Goal: Information Seeking & Learning: Check status

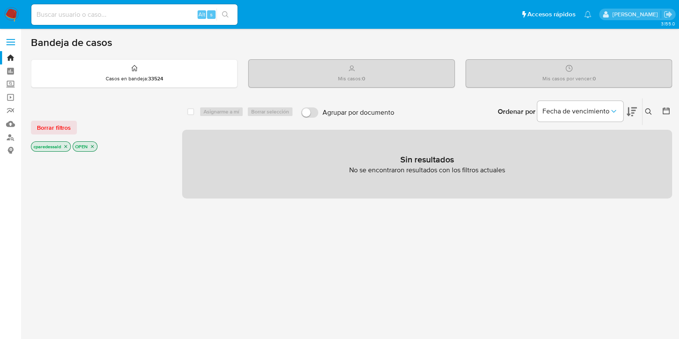
click at [116, 18] on input at bounding box center [134, 14] width 206 height 11
paste input "186279368"
type input "186279368"
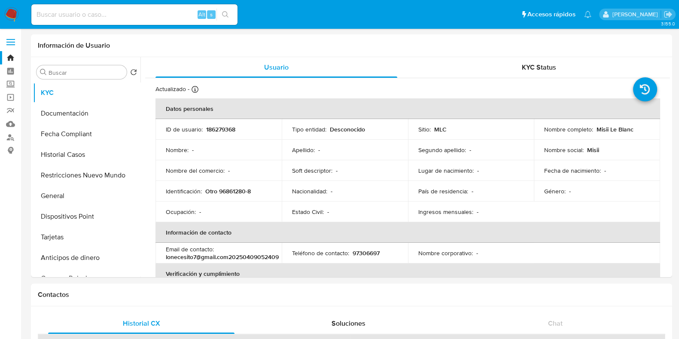
select select "10"
click at [75, 190] on button "General" at bounding box center [83, 196] width 101 height 21
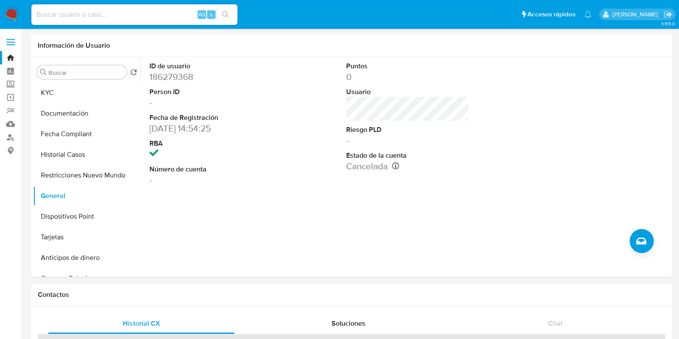
click at [83, 16] on input at bounding box center [134, 14] width 206 height 11
paste input "658832087"
type input "658832087"
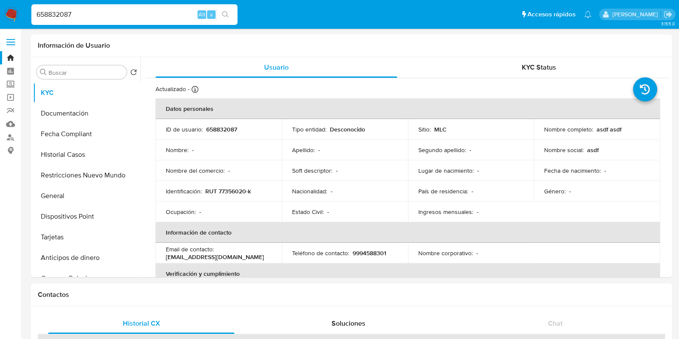
select select "10"
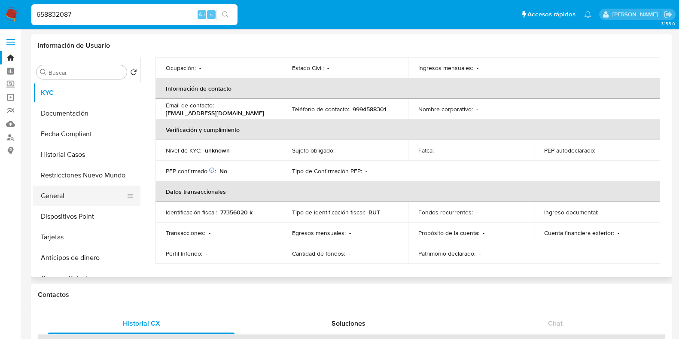
click at [75, 201] on button "General" at bounding box center [83, 196] width 101 height 21
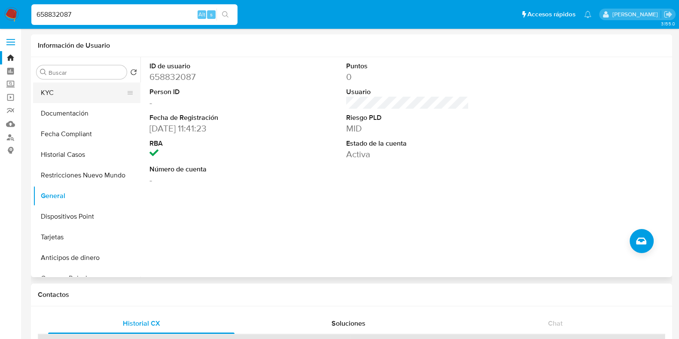
click at [52, 92] on button "KYC" at bounding box center [83, 92] width 101 height 21
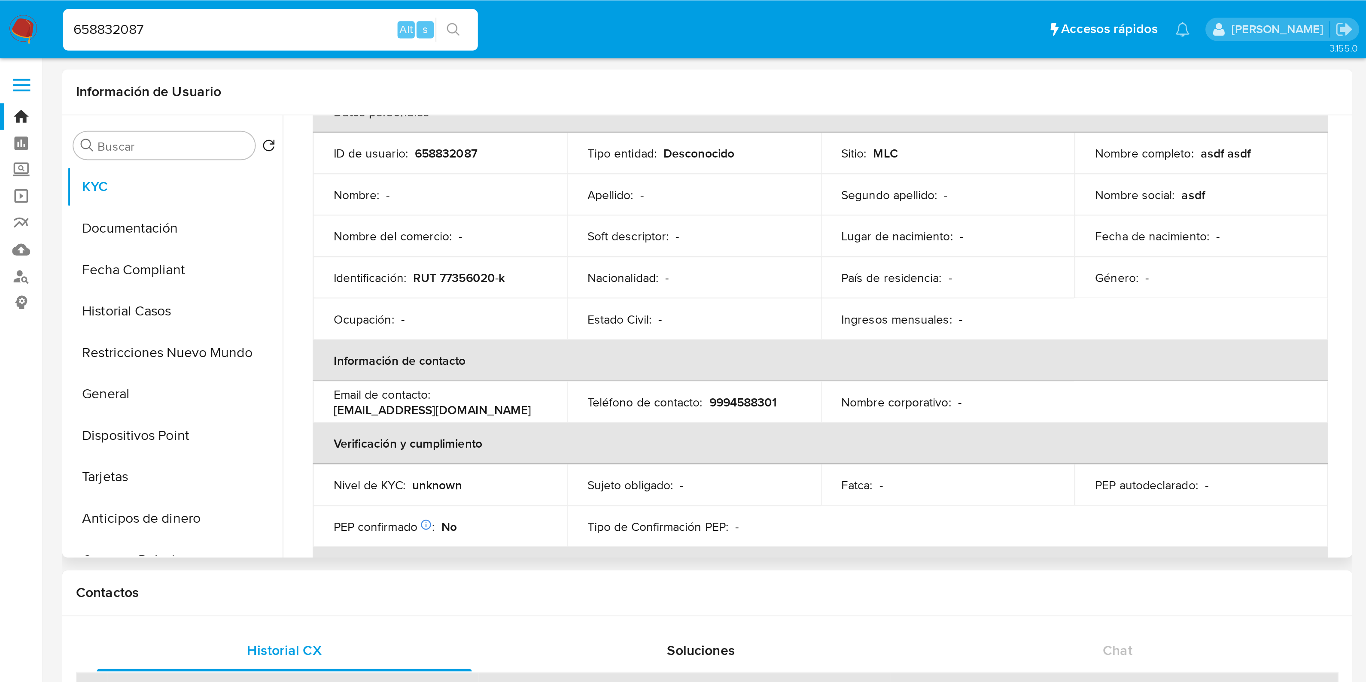
scroll to position [107, 0]
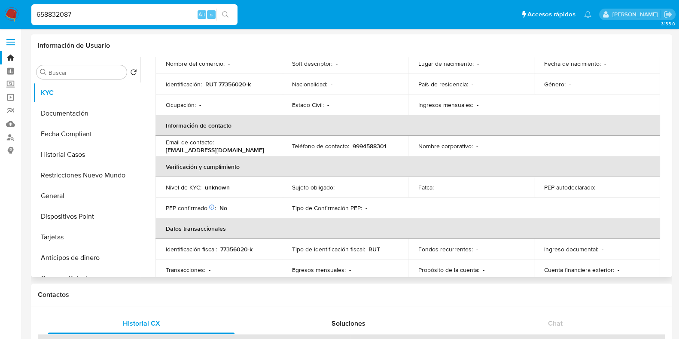
click at [219, 183] on p "unknown" at bounding box center [217, 187] width 25 height 8
copy p "unknown"
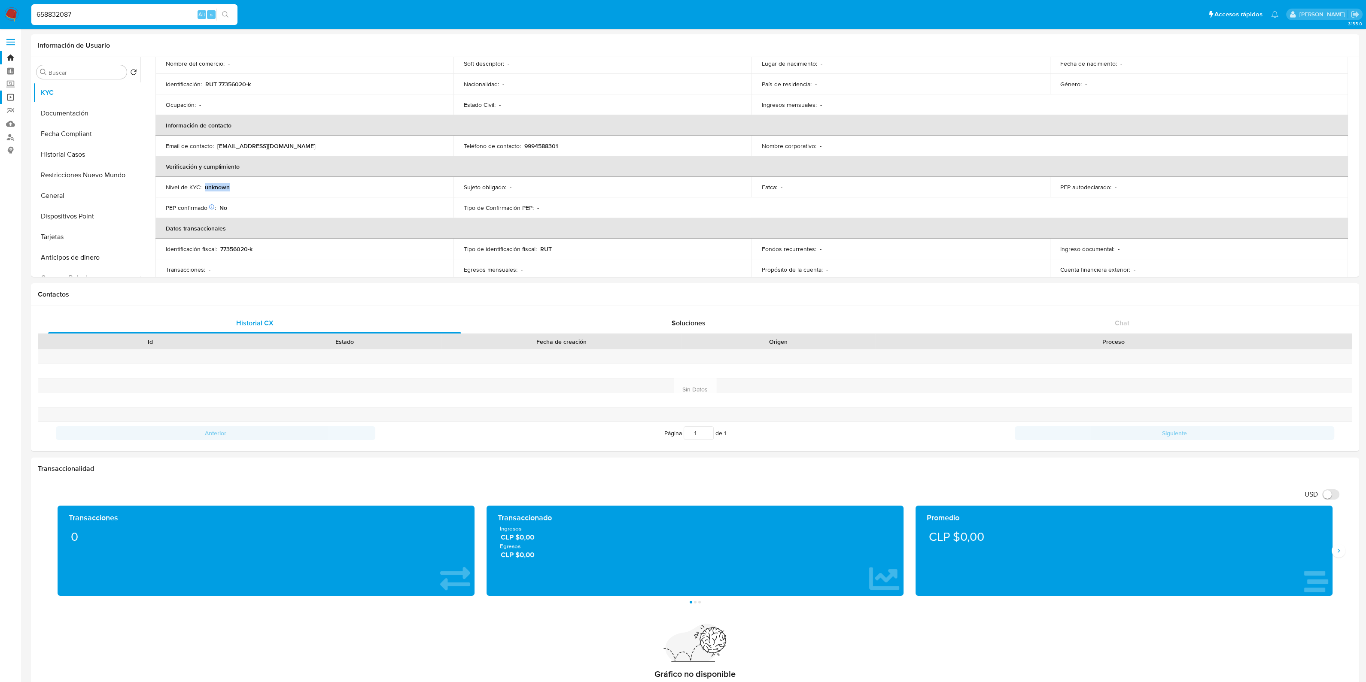
click at [14, 93] on link "Operaciones masivas" at bounding box center [51, 97] width 102 height 13
click at [14, 43] on label at bounding box center [10, 42] width 21 height 18
click at [0, 0] on input "checkbox" at bounding box center [0, 0] width 0 height 0
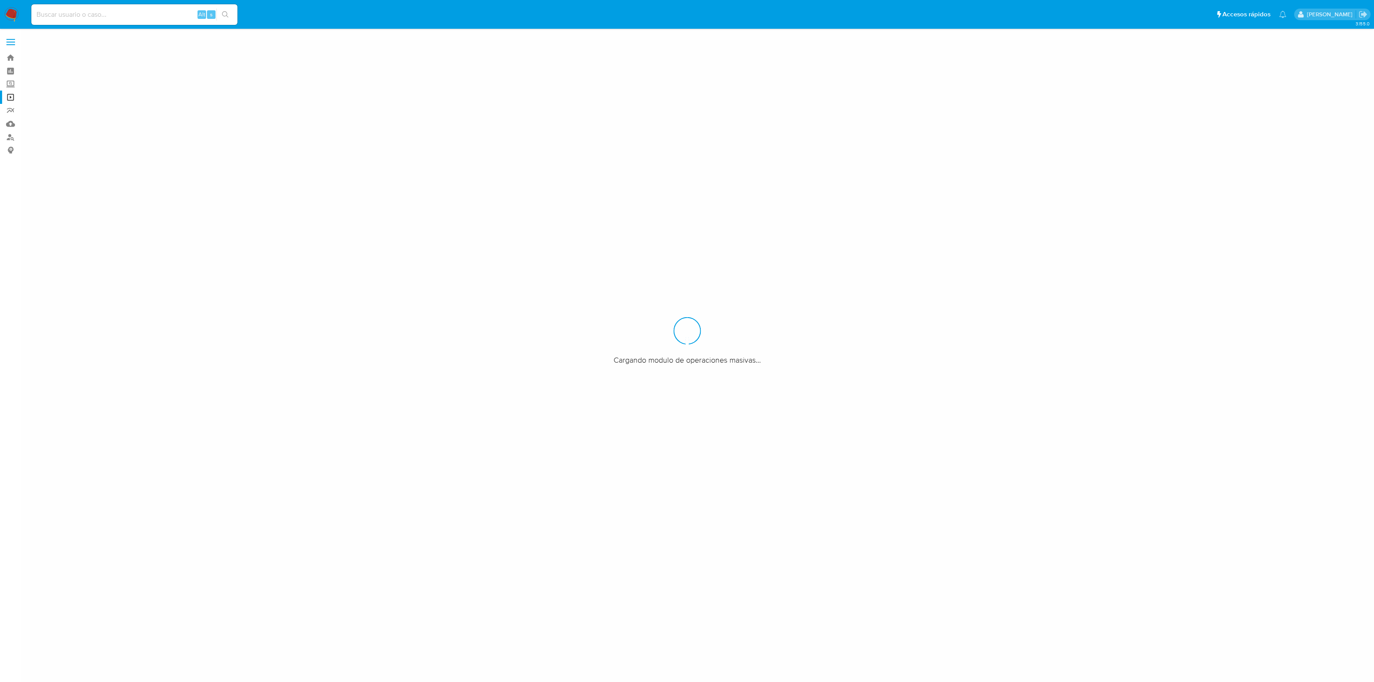
click at [9, 50] on label at bounding box center [10, 42] width 21 height 18
click at [0, 0] on input "checkbox" at bounding box center [0, 0] width 0 height 0
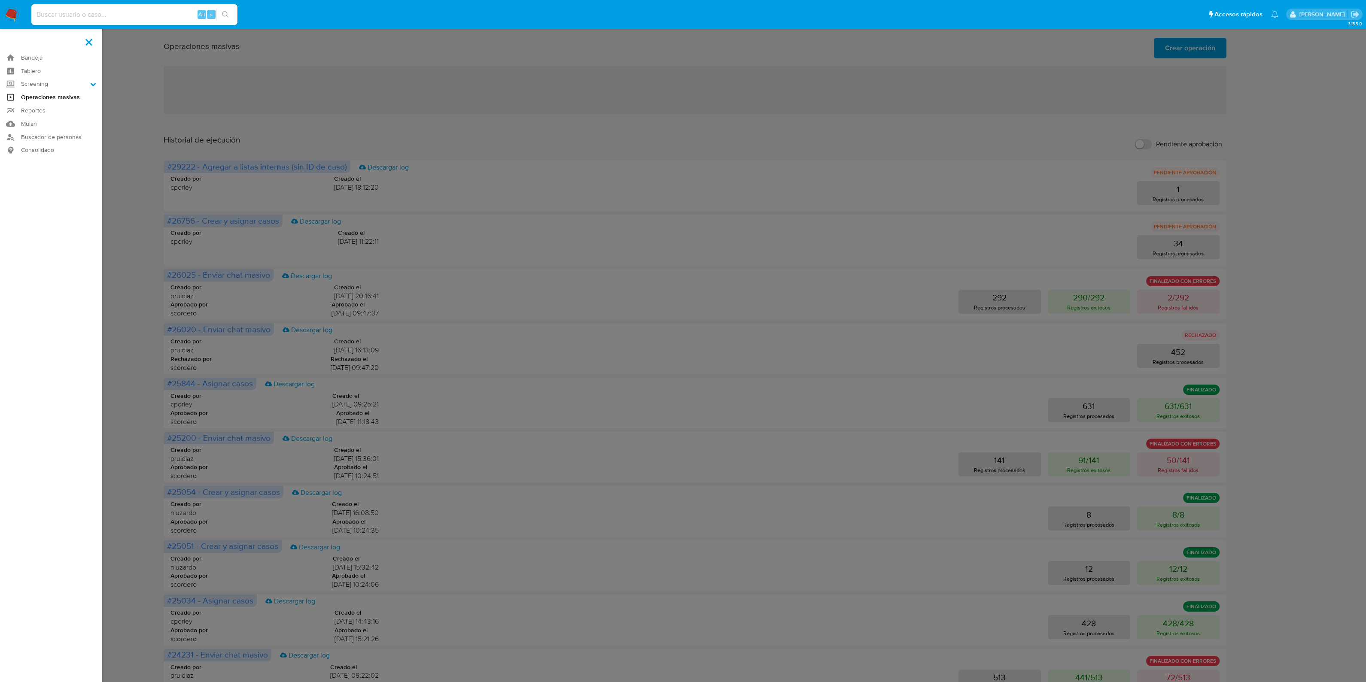
click at [58, 94] on link "Operaciones masivas" at bounding box center [51, 97] width 102 height 13
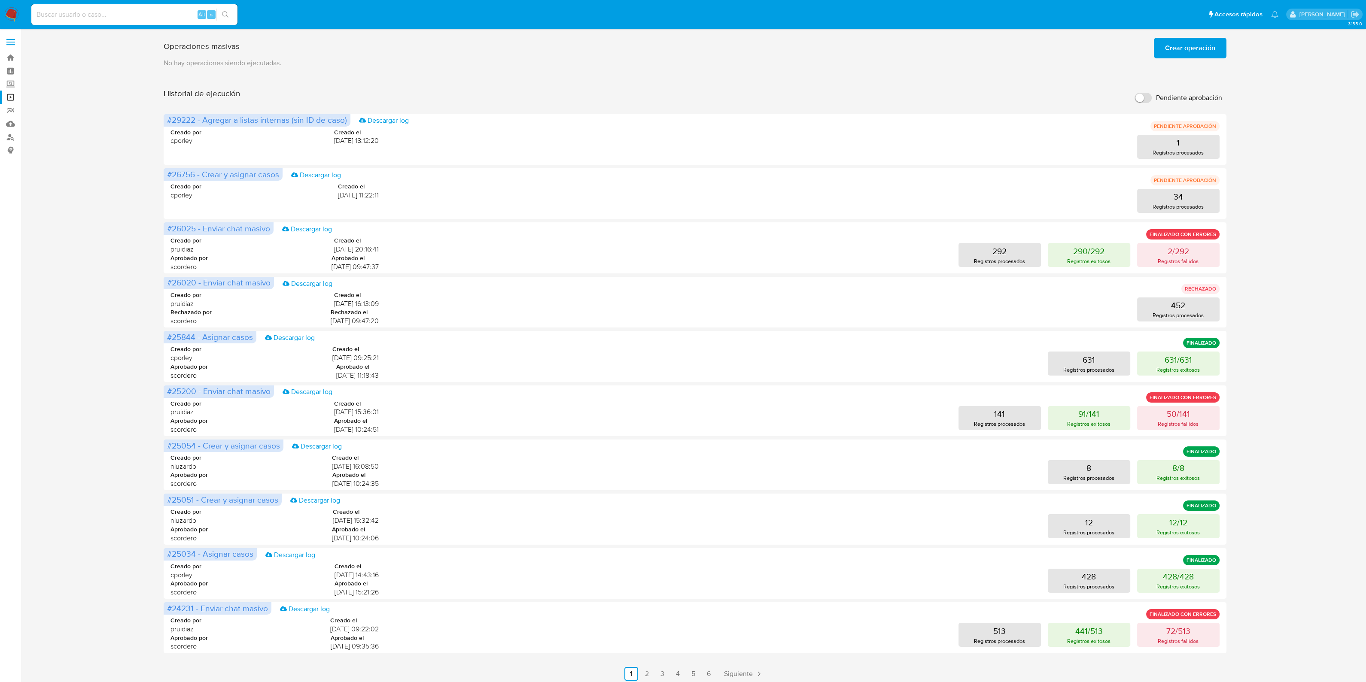
click at [1202, 44] on span "Crear operación" at bounding box center [1190, 48] width 50 height 19
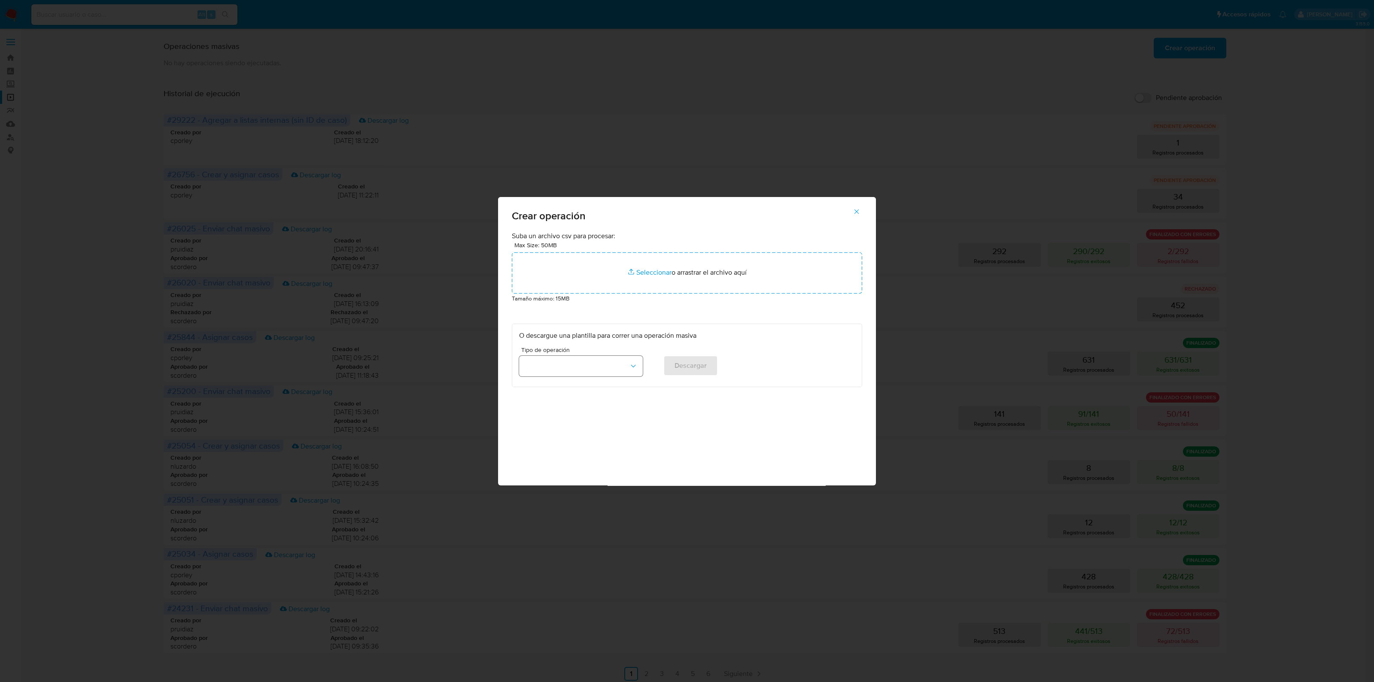
click at [625, 372] on button "button" at bounding box center [581, 366] width 124 height 21
drag, startPoint x: 609, startPoint y: 456, endPoint x: 832, endPoint y: 448, distance: 223.5
click at [832, 448] on div "Suba un archivo csv para procesar: Max Size: 50MB Seleccionar archivos Seleccio…" at bounding box center [687, 359] width 378 height 254
click at [618, 365] on button "button" at bounding box center [581, 366] width 124 height 21
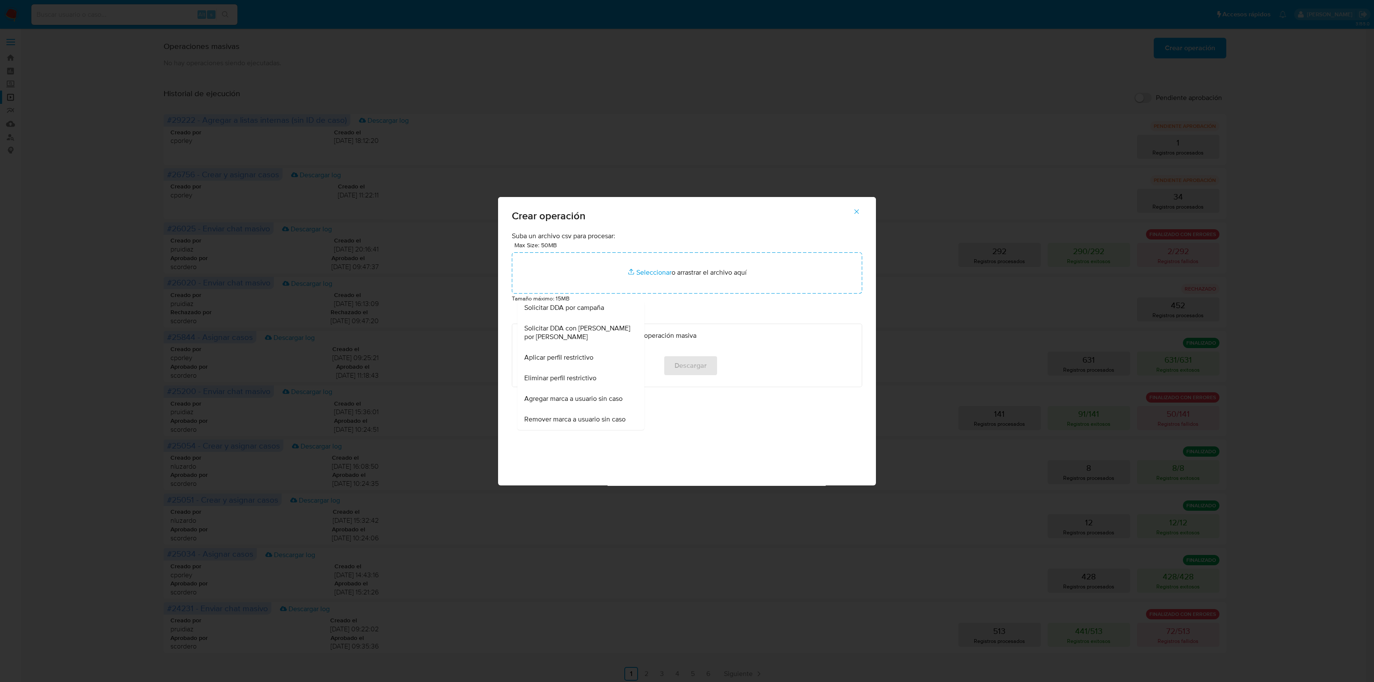
scroll to position [0, 0]
click at [722, 306] on div "Suba un archivo csv para procesar: Max Size: 50MB Seleccionar archivos Seleccio…" at bounding box center [687, 310] width 350 height 156
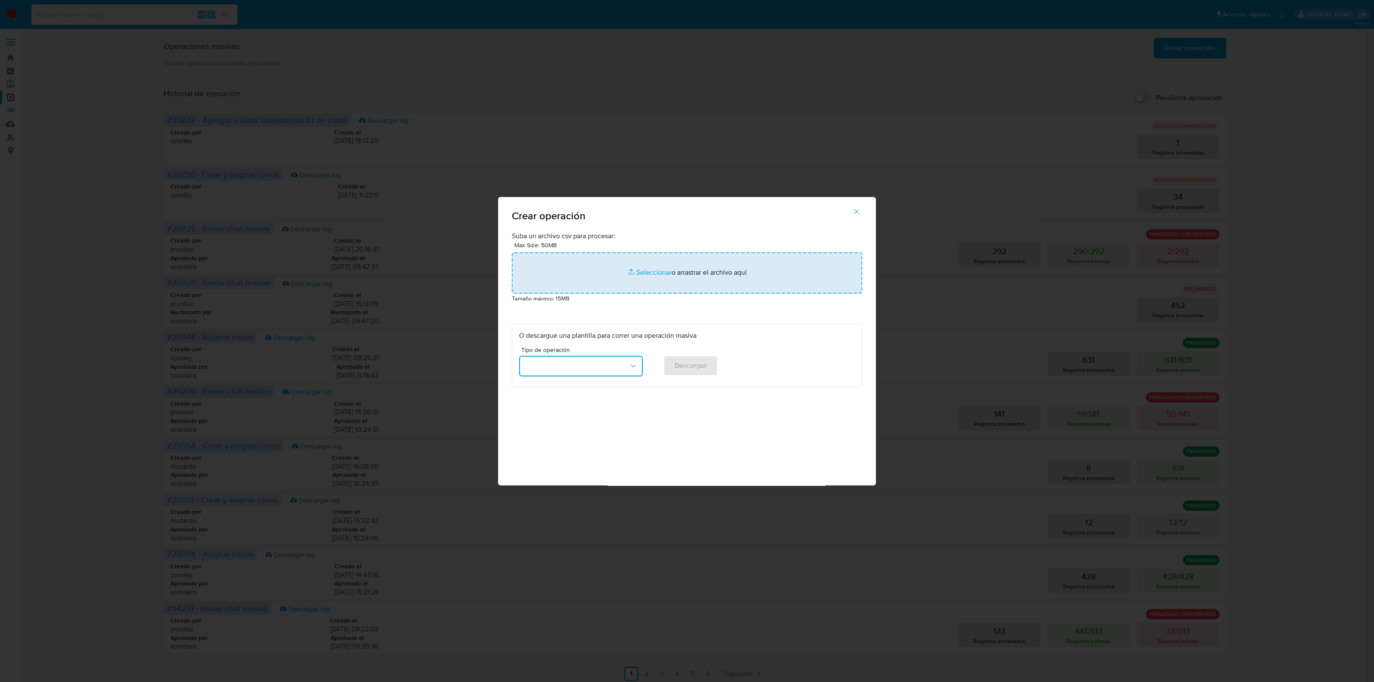
click at [653, 269] on input "file" at bounding box center [687, 273] width 350 height 41
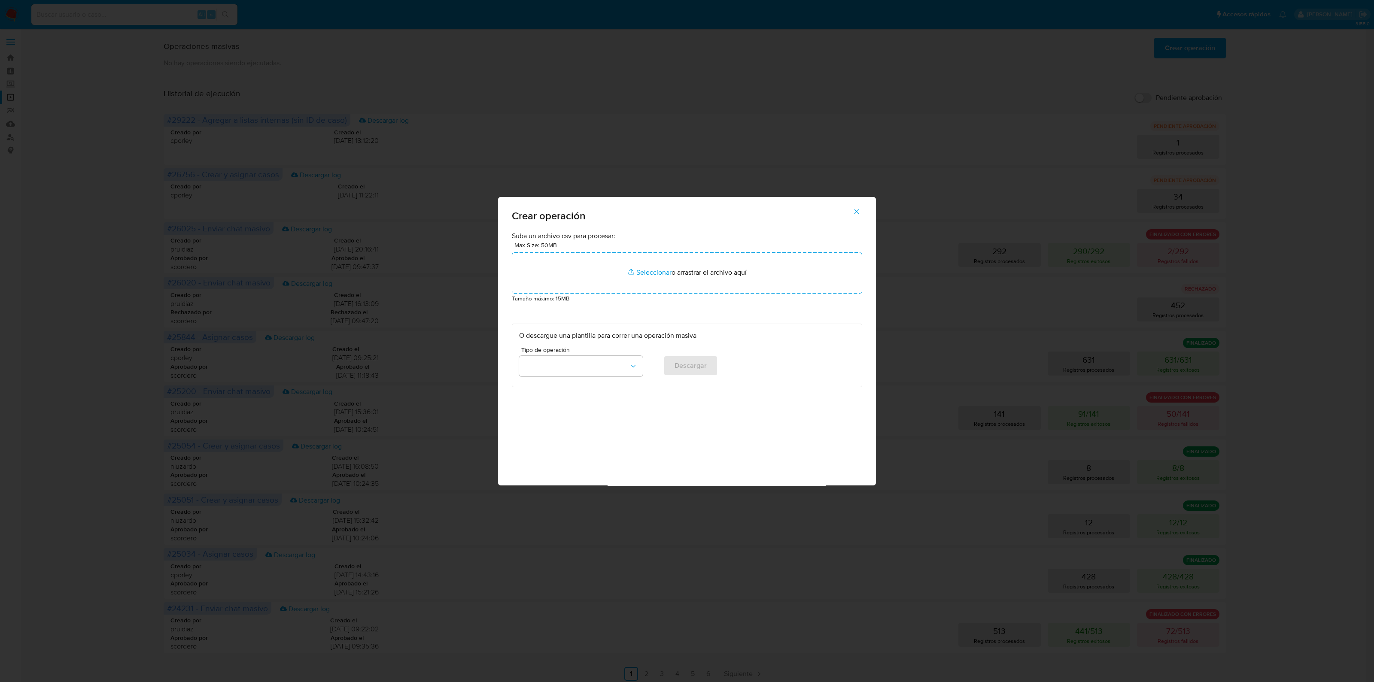
click at [855, 207] on span "button" at bounding box center [857, 211] width 8 height 19
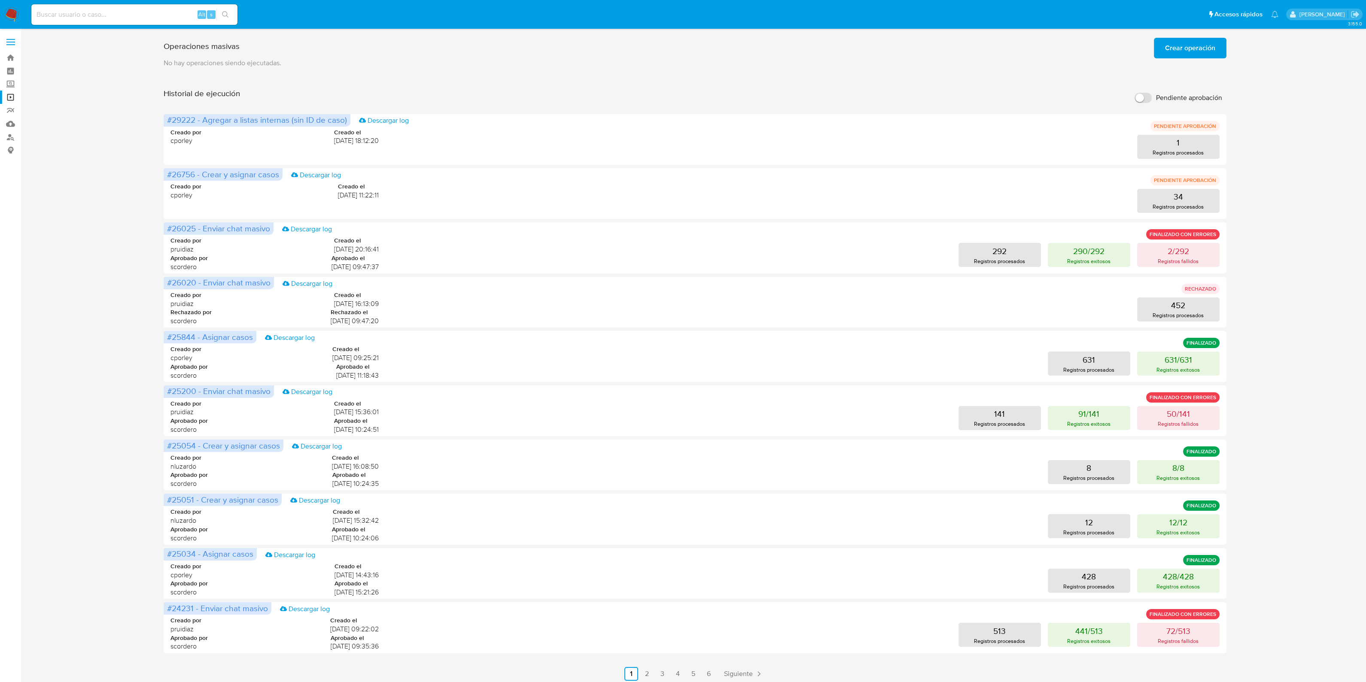
click at [1196, 42] on span "Crear operación" at bounding box center [1190, 48] width 50 height 19
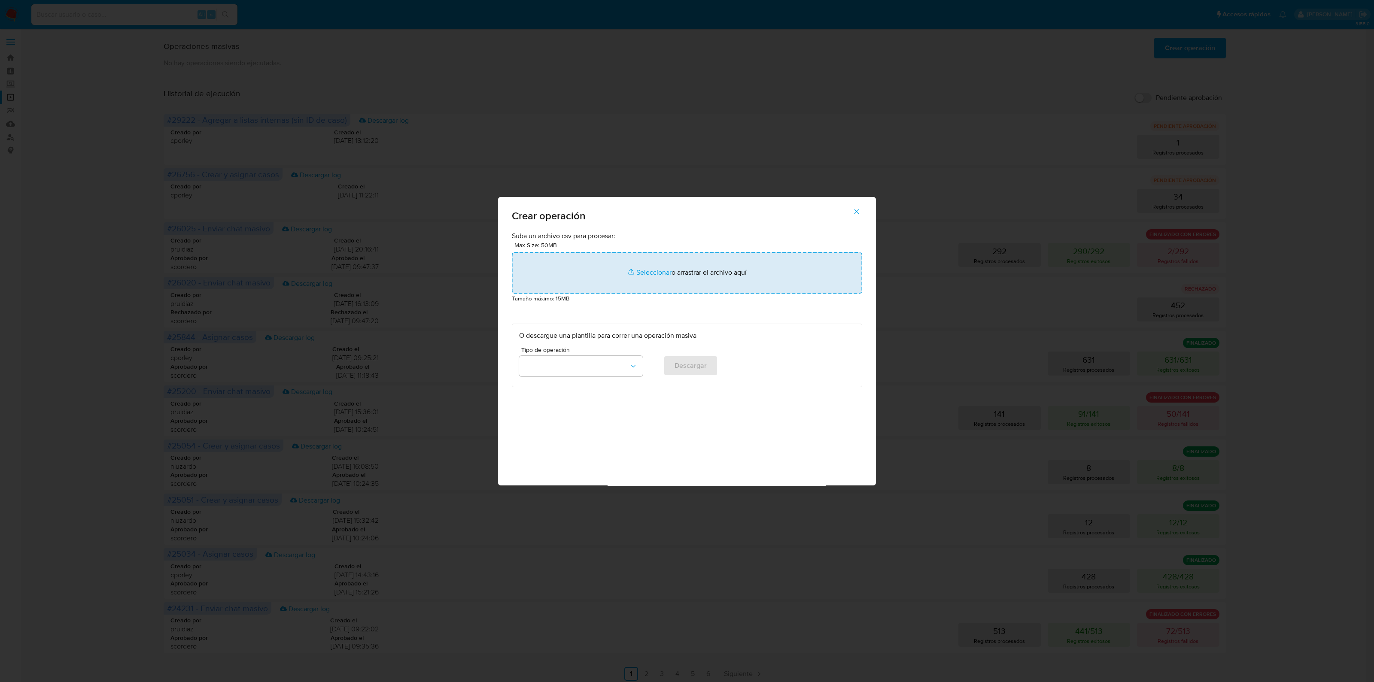
click at [661, 274] on input "file" at bounding box center [687, 273] width 350 height 41
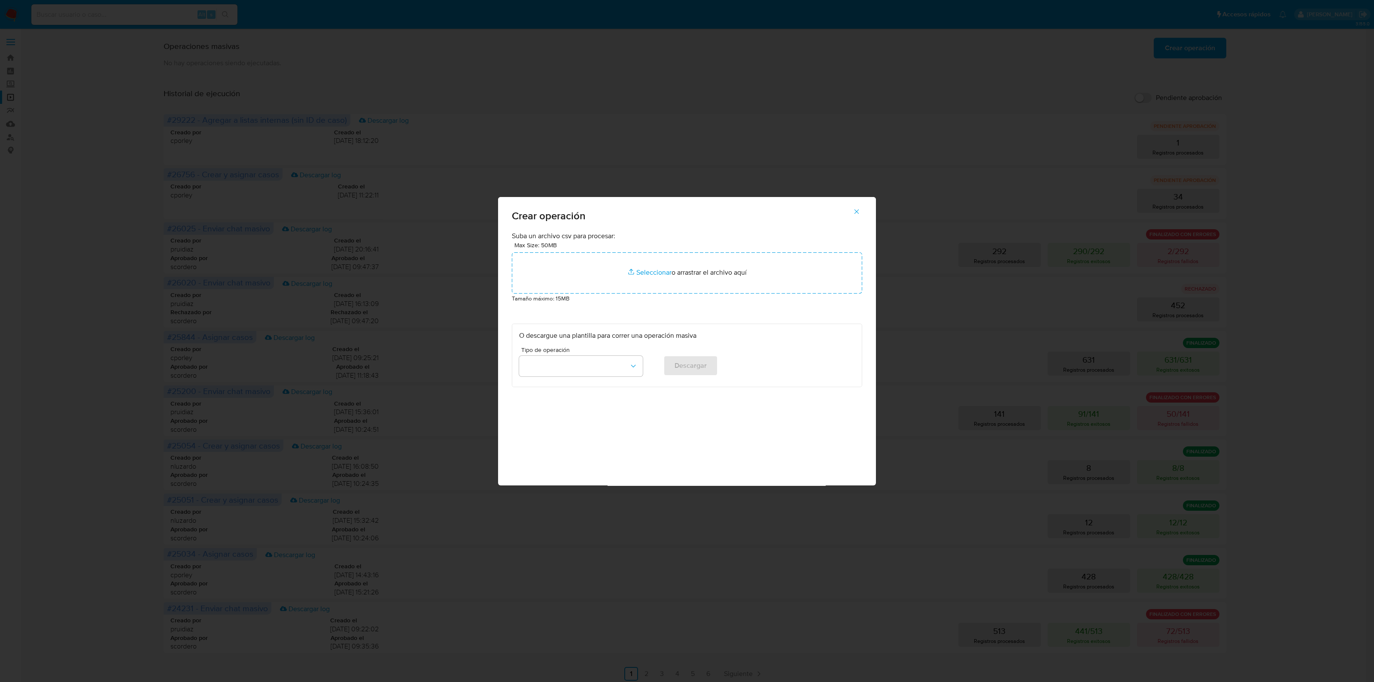
click at [858, 213] on icon "button" at bounding box center [857, 212] width 8 height 8
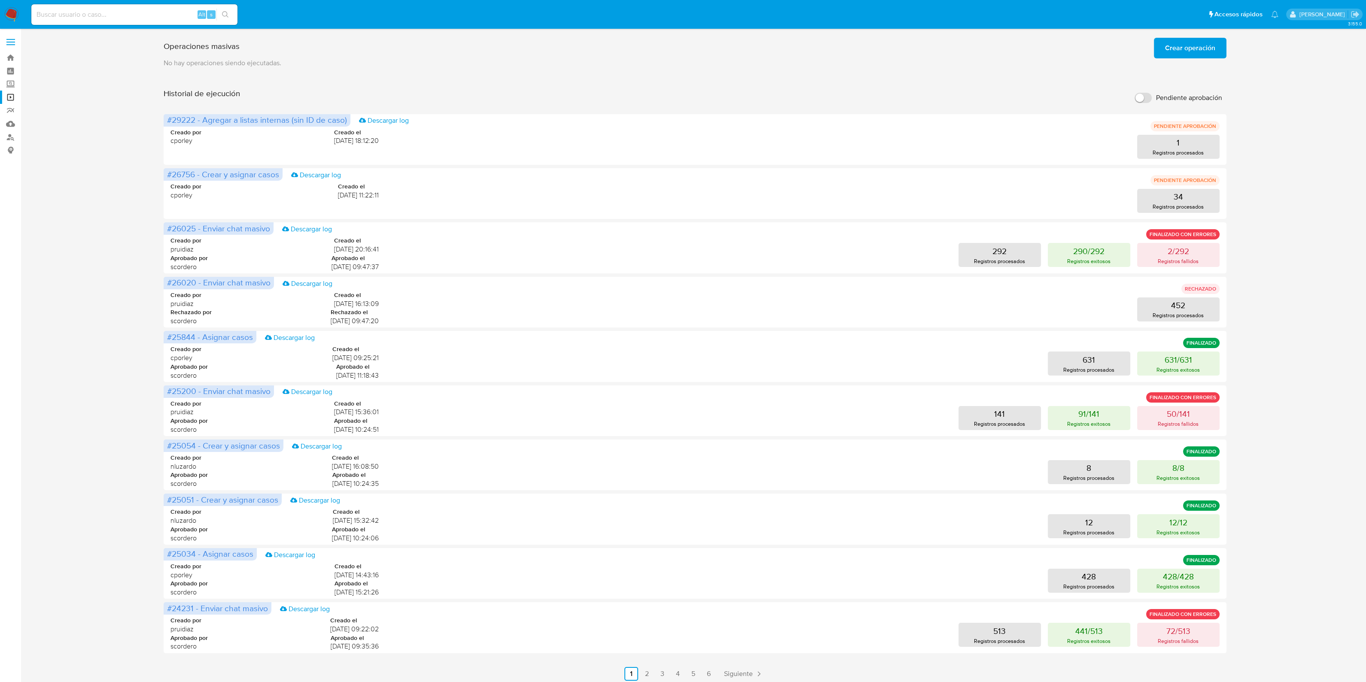
click at [1214, 55] on span "Crear operación" at bounding box center [1190, 48] width 50 height 19
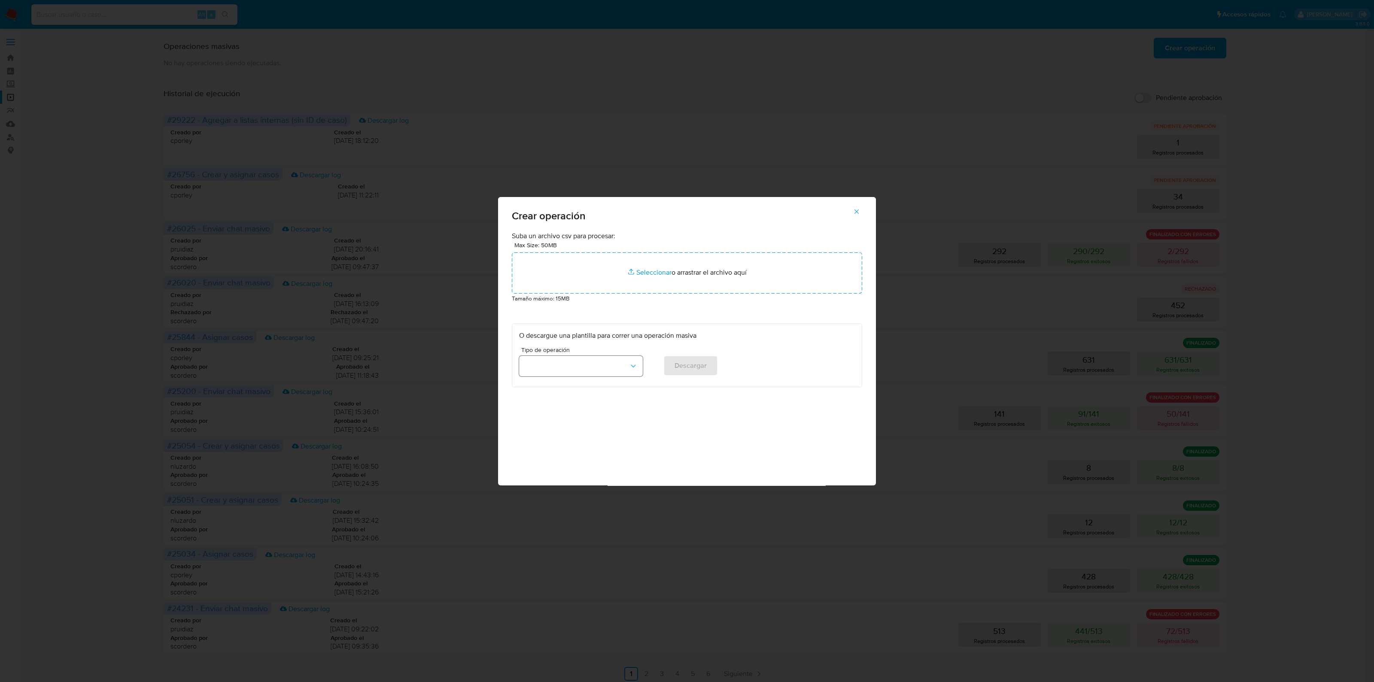
click at [624, 365] on button "button" at bounding box center [581, 366] width 124 height 21
click at [576, 379] on span "Solicitar DDA con Verdi por campaña" at bounding box center [578, 387] width 108 height 17
click at [598, 373] on button "Solicitar DDA con Verdi por campaña" at bounding box center [581, 366] width 124 height 21
click at [596, 365] on div "Eliminar perfil restrictivo" at bounding box center [578, 374] width 108 height 21
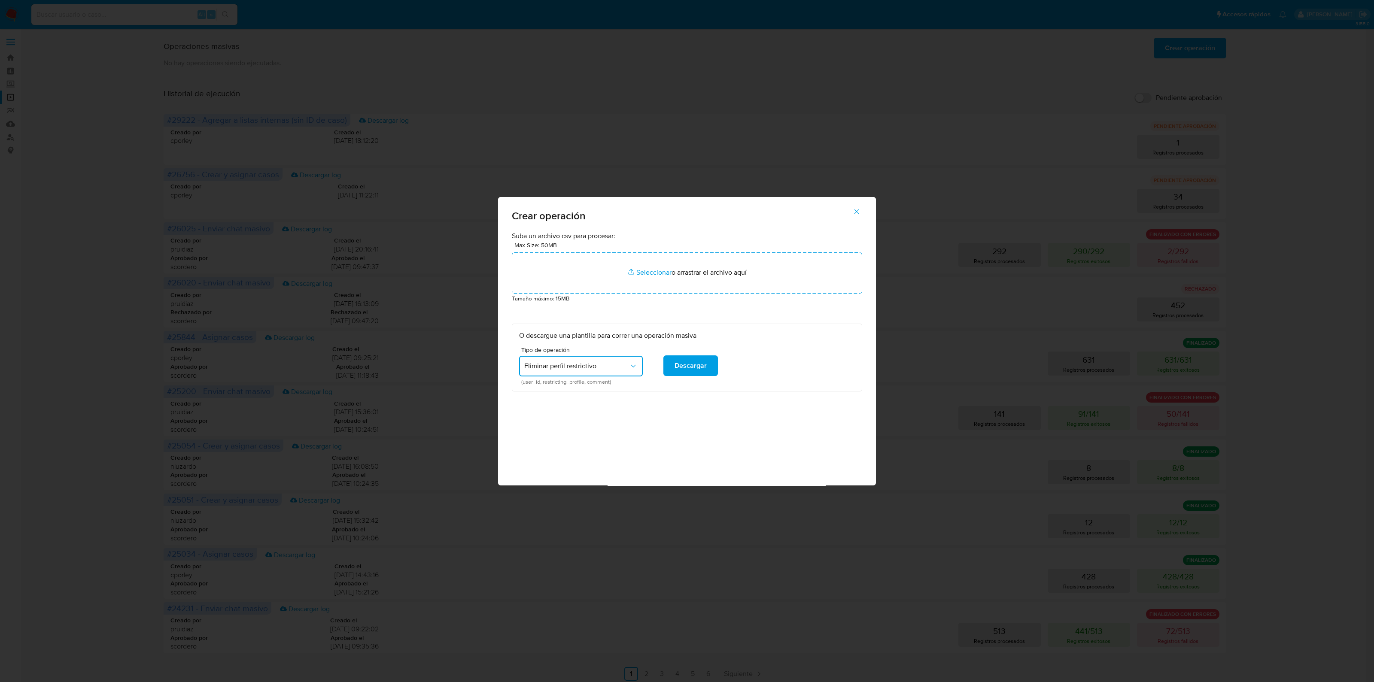
click at [860, 208] on icon "button" at bounding box center [857, 212] width 8 height 8
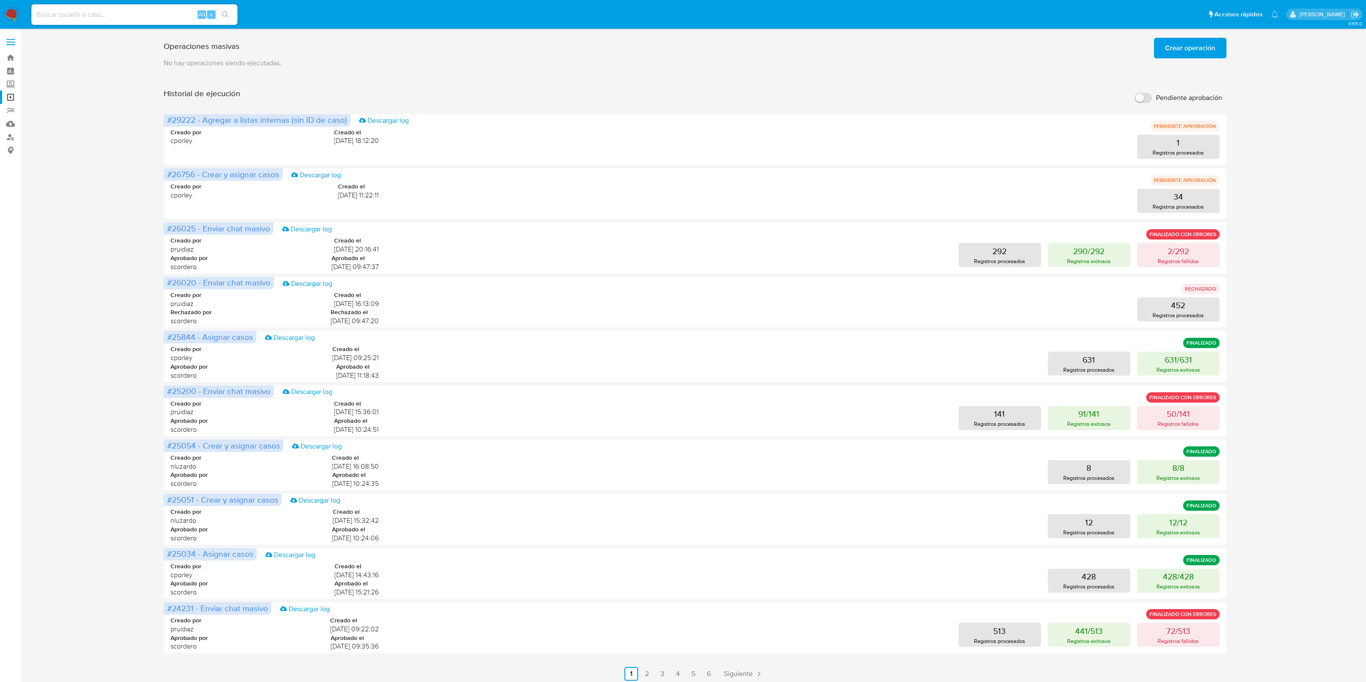
click at [15, 41] on label at bounding box center [10, 42] width 21 height 18
click at [0, 0] on input "checkbox" at bounding box center [0, 0] width 0 height 0
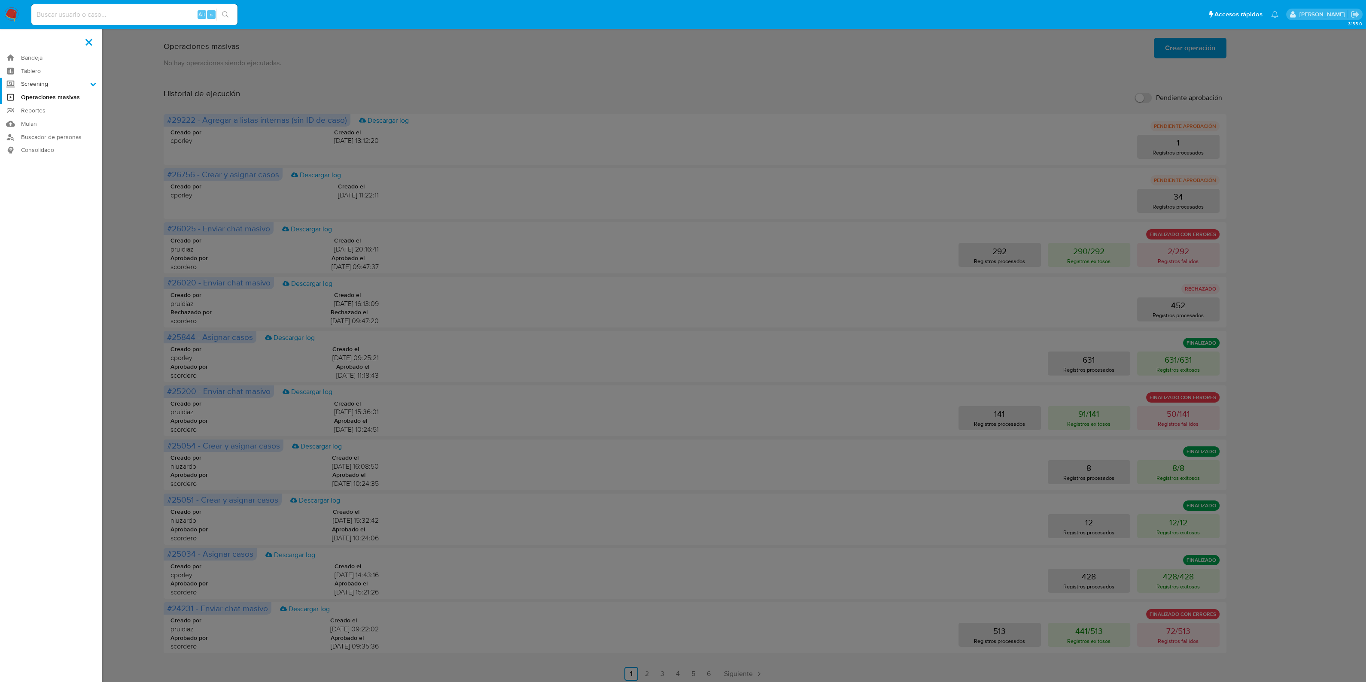
click at [93, 85] on icon at bounding box center [94, 84] width 6 height 3
click at [0, 0] on input "Screening" at bounding box center [0, 0] width 0 height 0
click at [93, 85] on icon at bounding box center [93, 84] width 6 height 6
click at [0, 0] on input "Screening" at bounding box center [0, 0] width 0 height 0
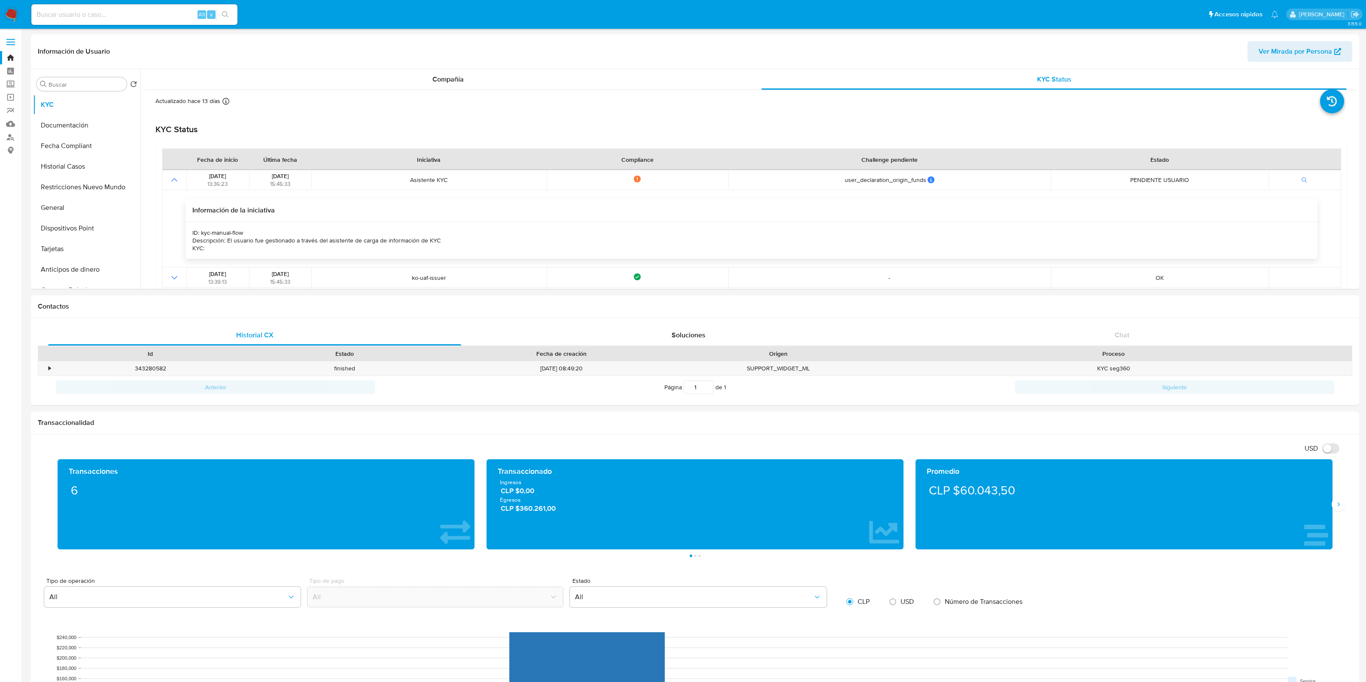
select select "10"
click at [107, 18] on input at bounding box center [134, 14] width 206 height 11
paste input "2636880916"
type input "2636880916"
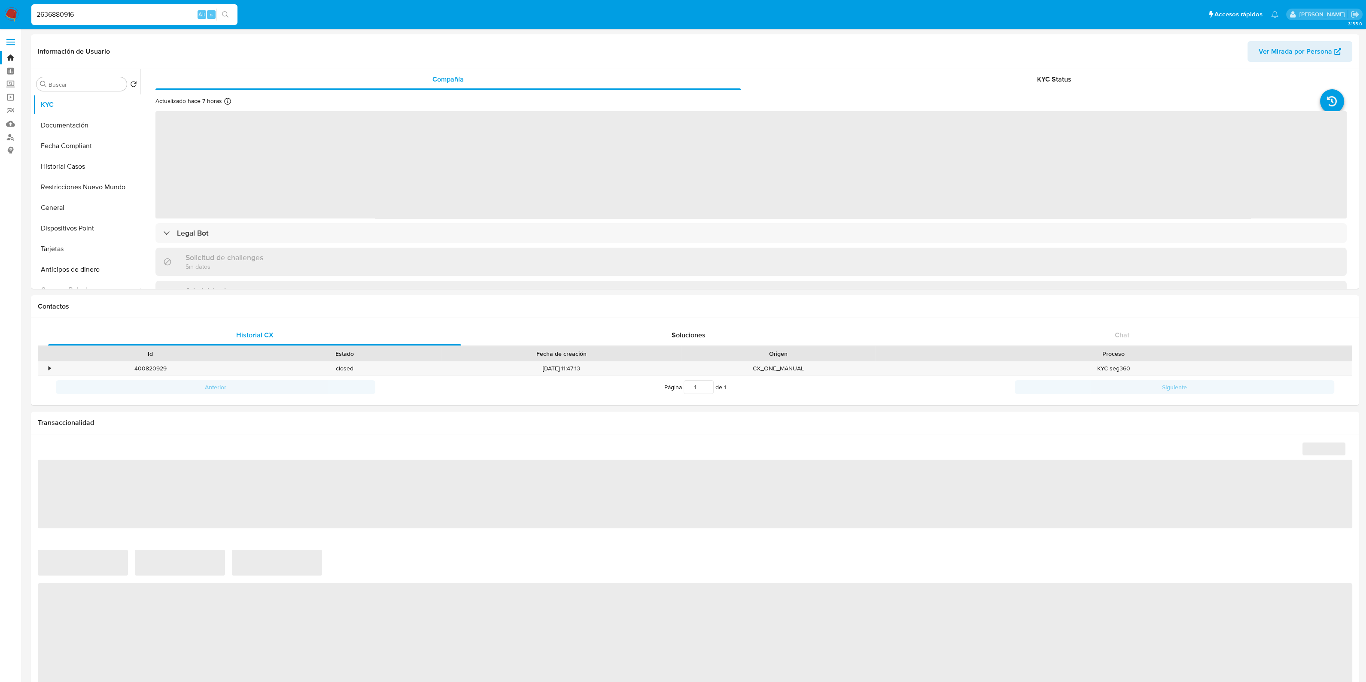
select select "10"
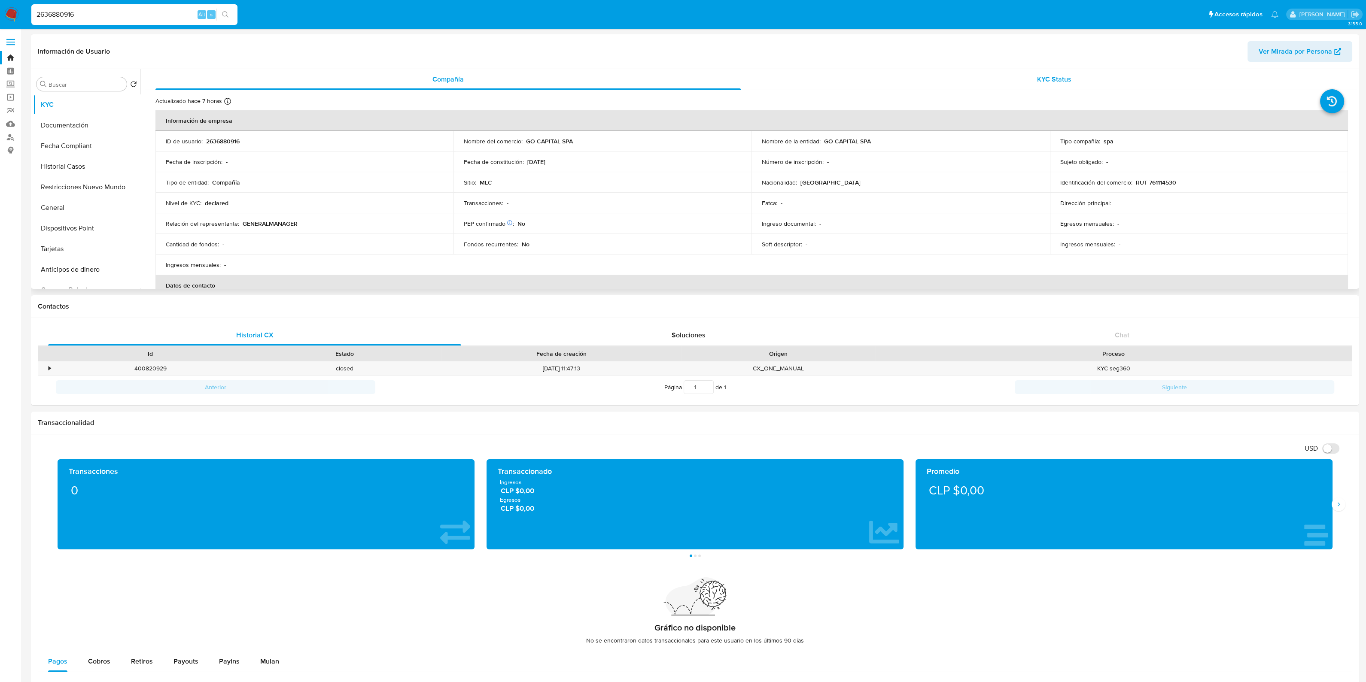
click at [948, 72] on div "KYC Status" at bounding box center [1054, 79] width 585 height 21
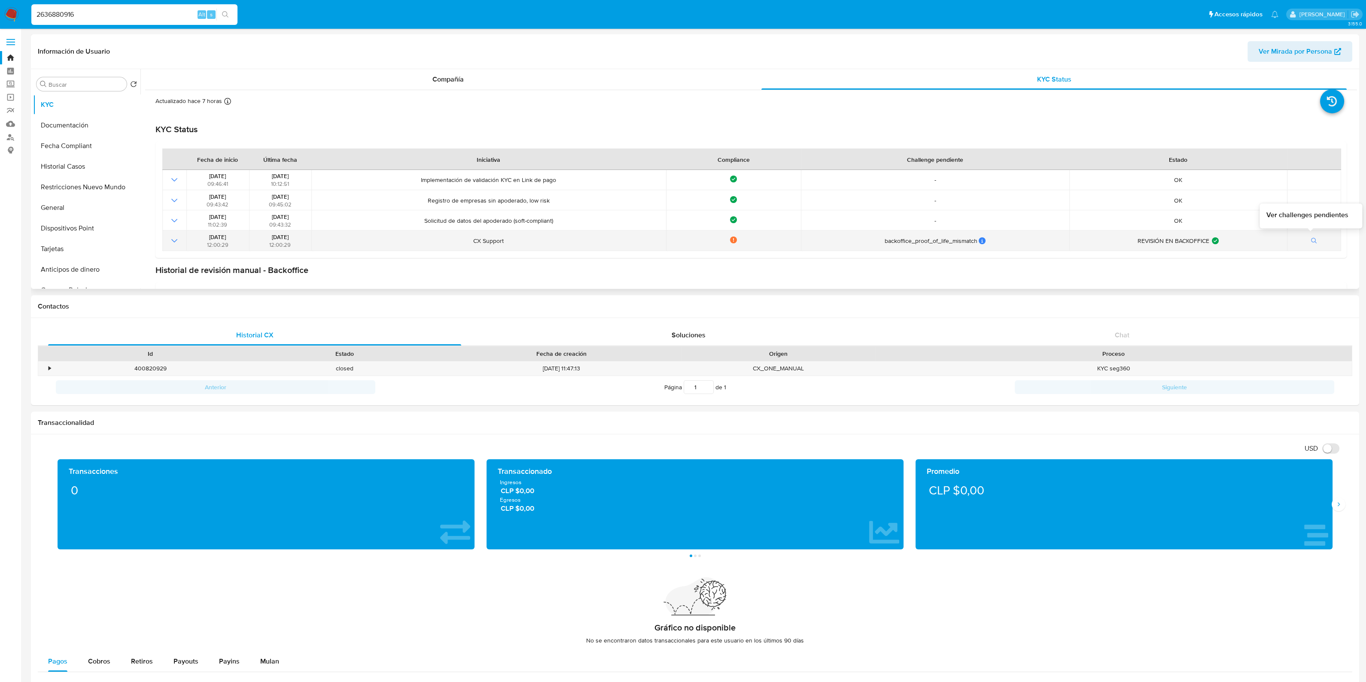
click at [1311, 242] on icon "button" at bounding box center [1314, 241] width 6 height 6
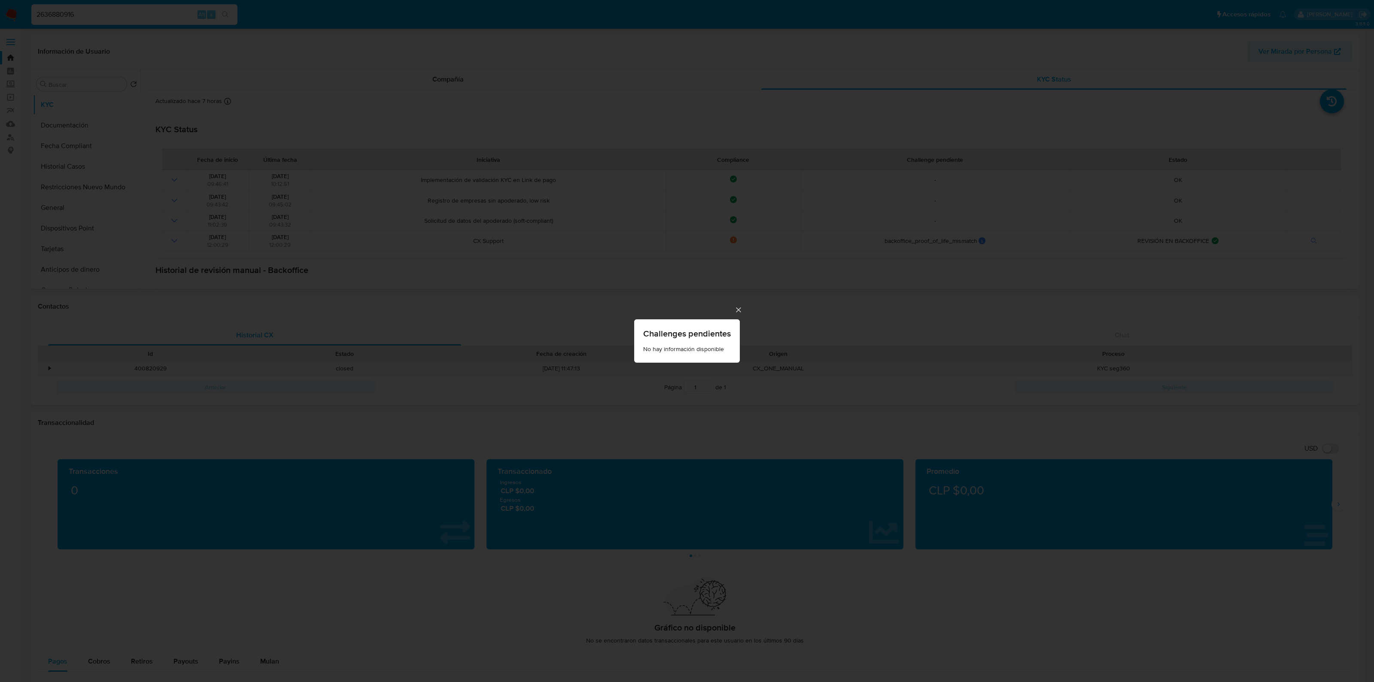
click at [737, 309] on icon "Cerrar" at bounding box center [738, 310] width 5 height 5
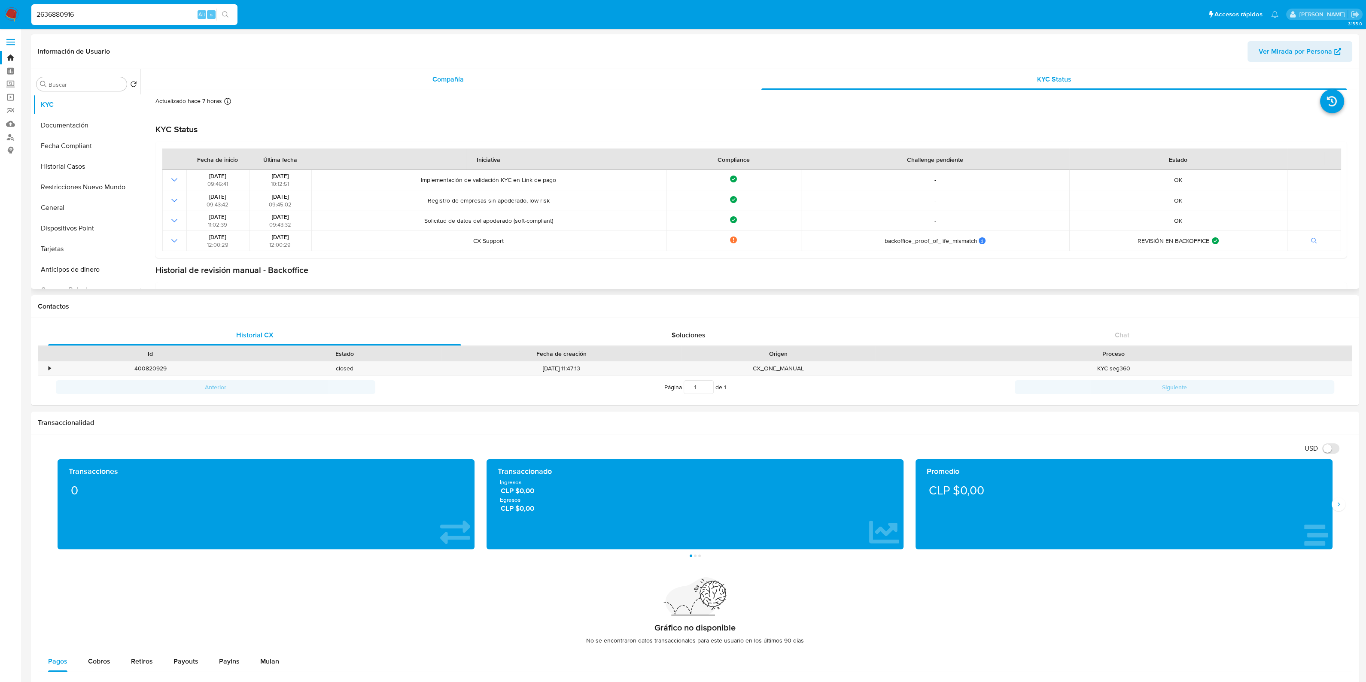
click at [356, 82] on div "Compañía" at bounding box center [447, 79] width 585 height 21
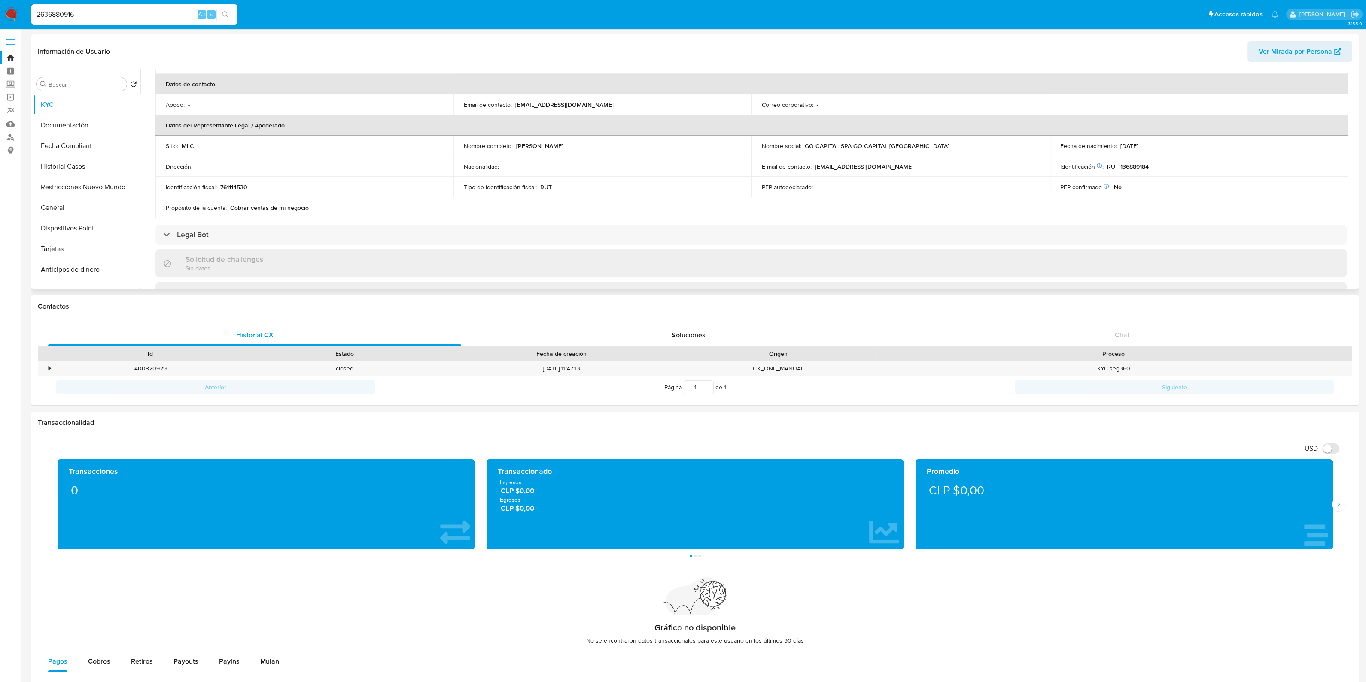
scroll to position [214, 0]
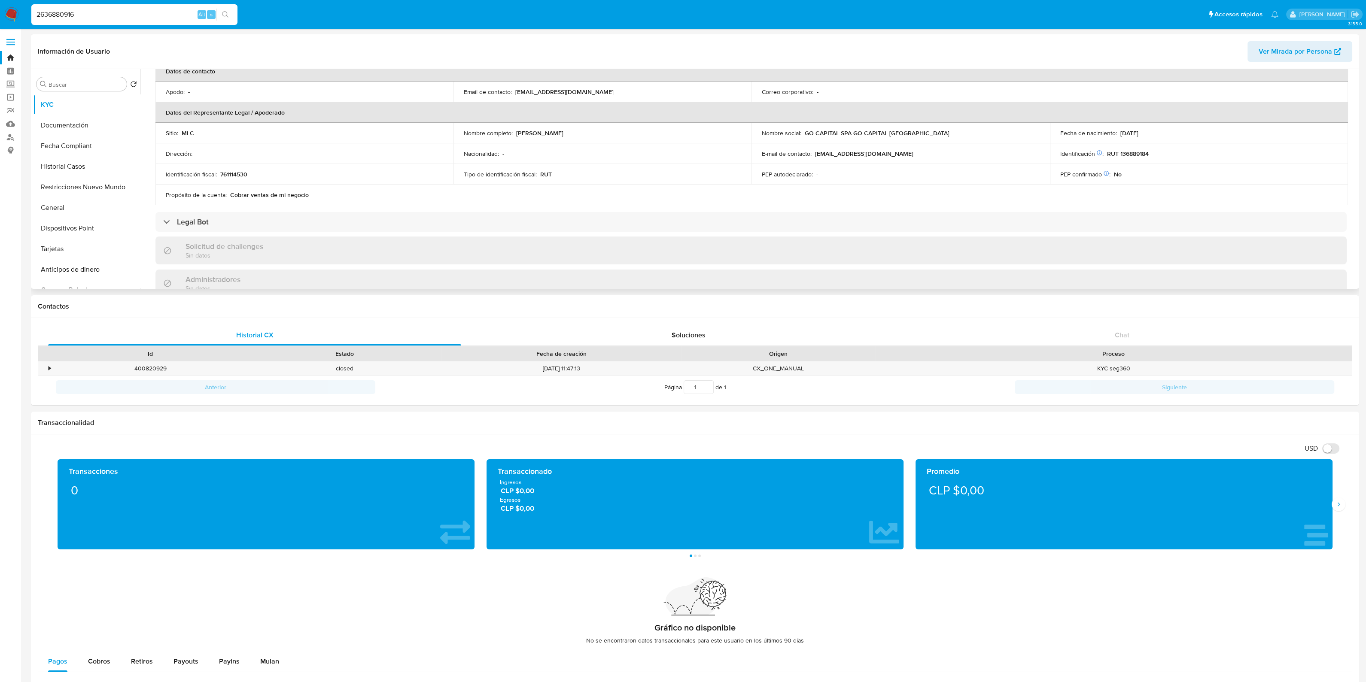
click at [229, 171] on p "761114530" at bounding box center [233, 175] width 27 height 8
click at [281, 171] on div "Identificación fiscal : 761114530" at bounding box center [304, 175] width 277 height 8
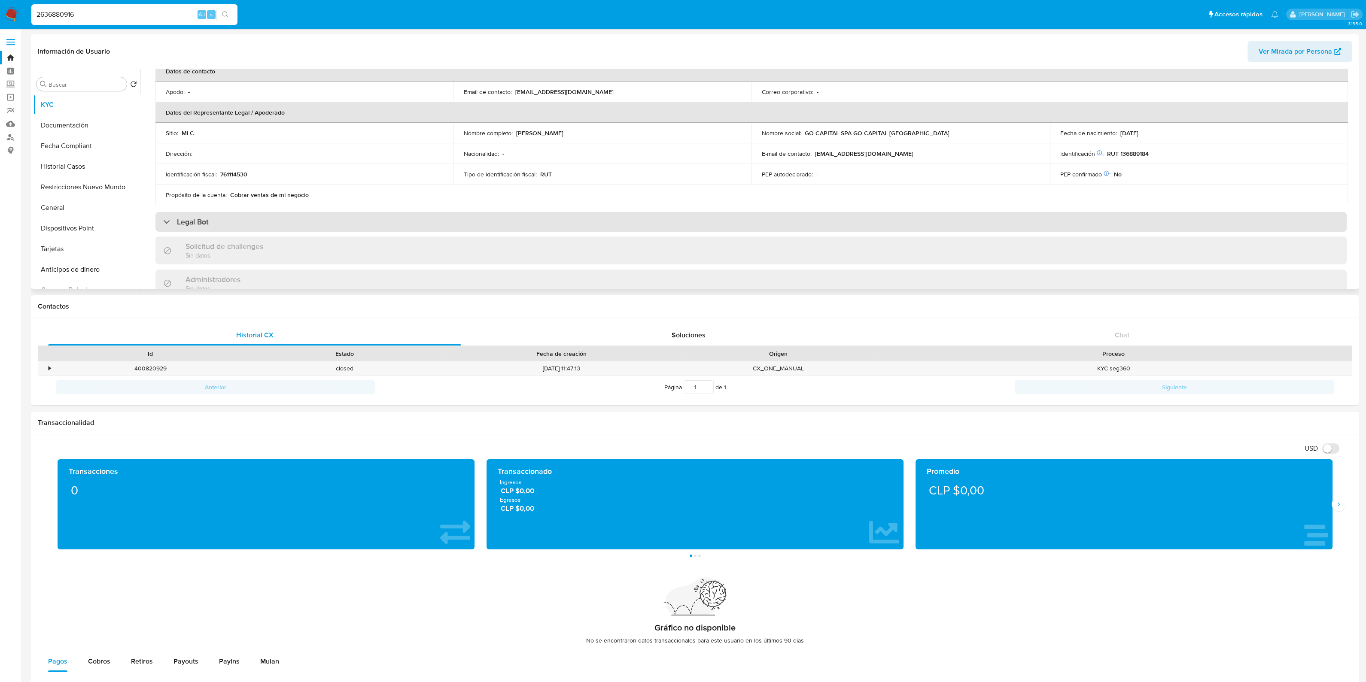
click at [195, 217] on h3 "Legal Bot" at bounding box center [193, 221] width 32 height 9
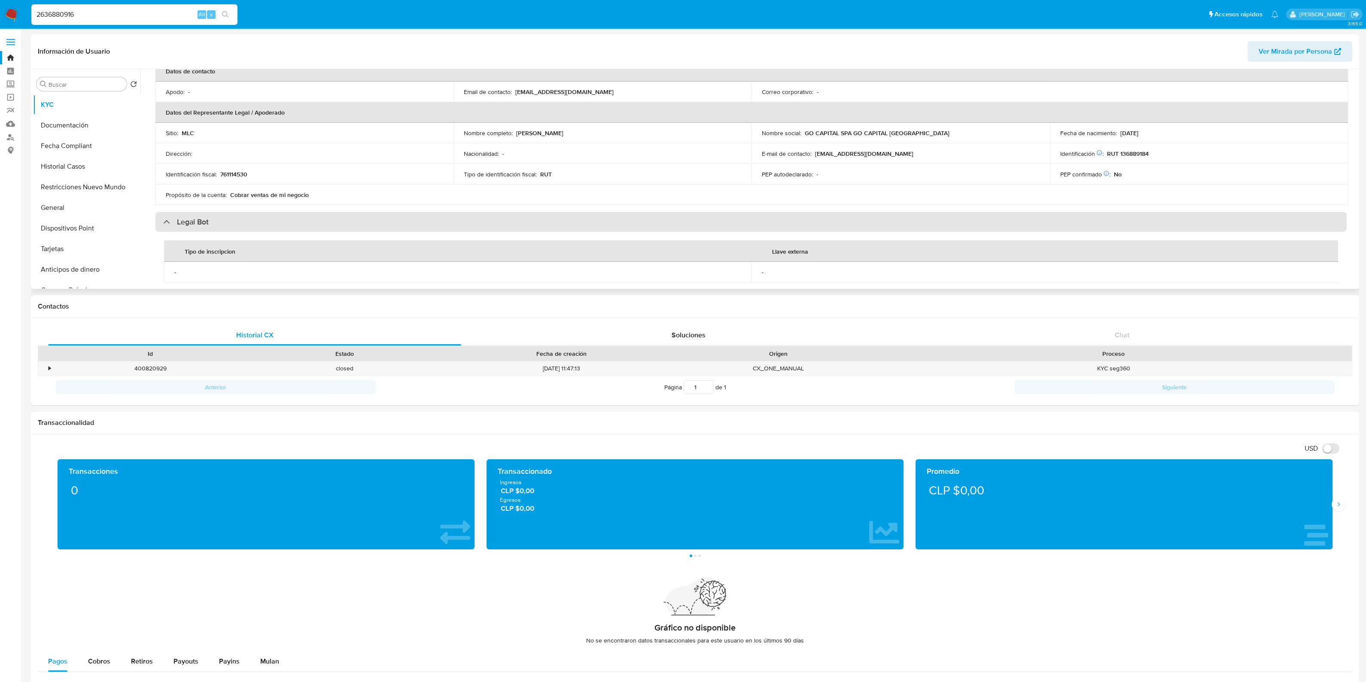
click at [195, 217] on h3 "Legal Bot" at bounding box center [193, 221] width 32 height 9
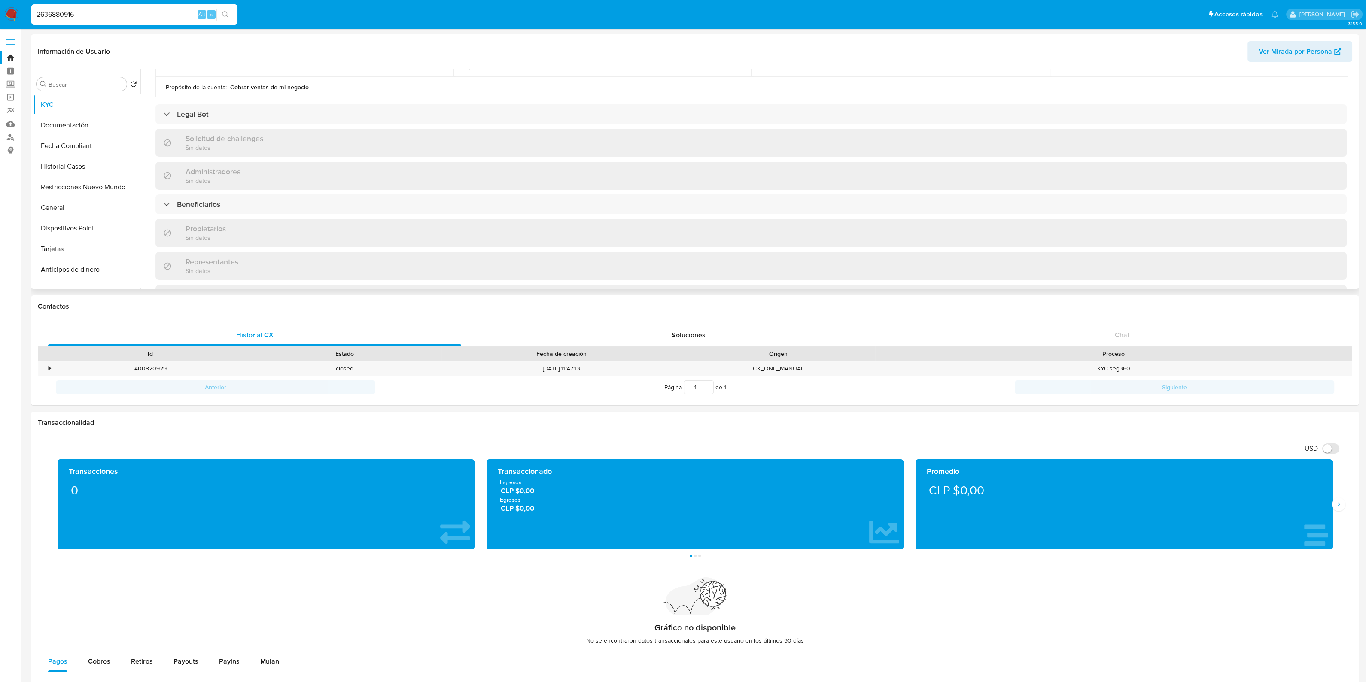
scroll to position [429, 0]
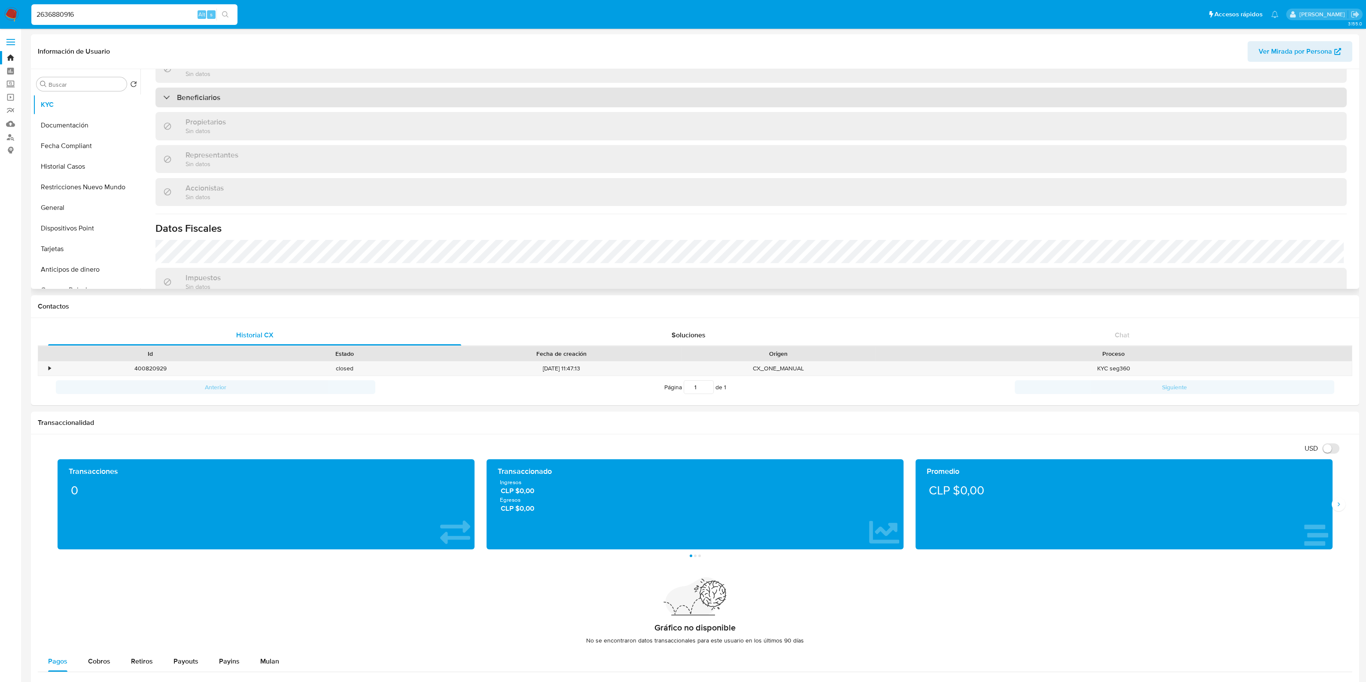
click at [246, 106] on div "Beneficiarios" at bounding box center [750, 98] width 1191 height 20
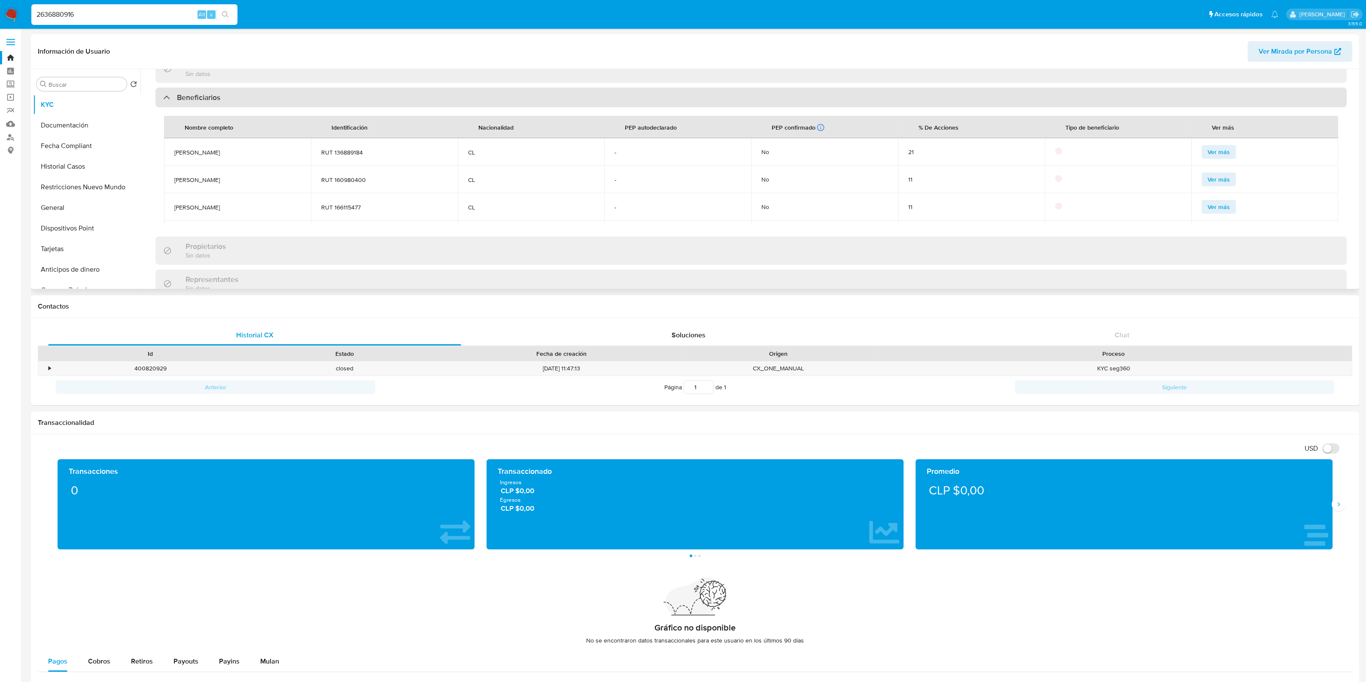
click at [248, 100] on div "Beneficiarios" at bounding box center [750, 98] width 1191 height 20
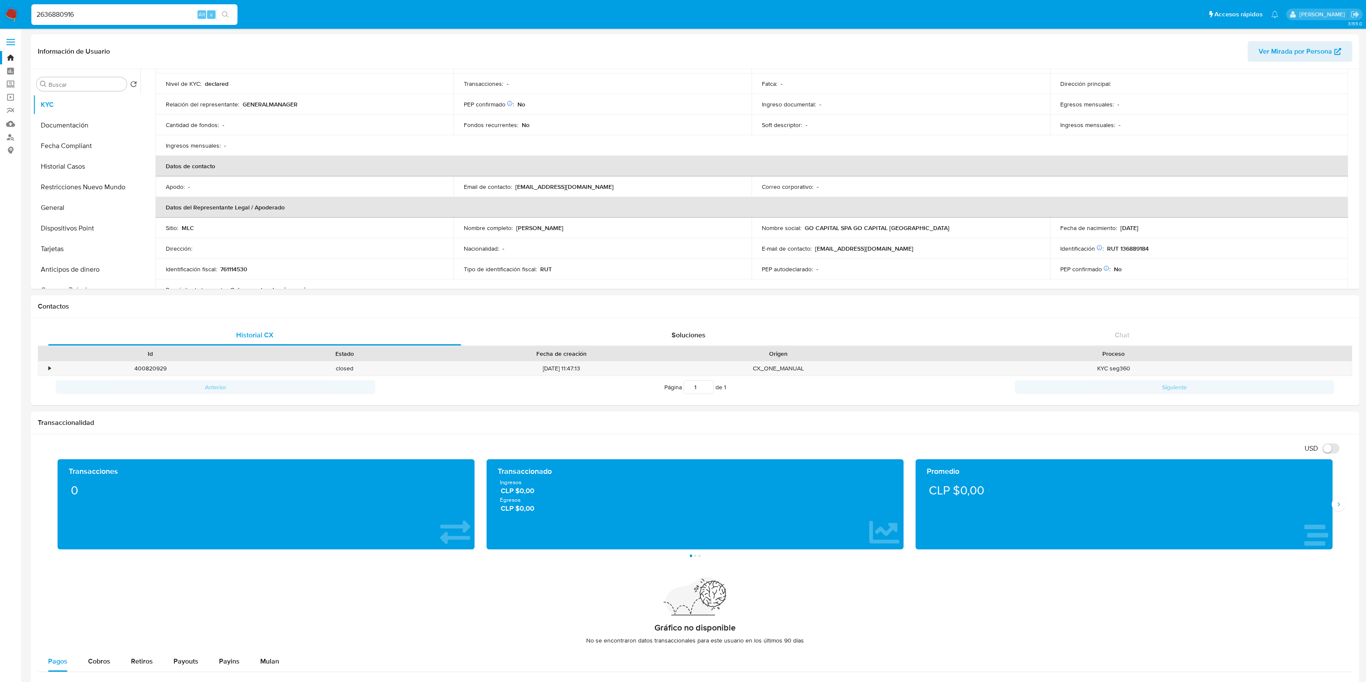
scroll to position [19, 0]
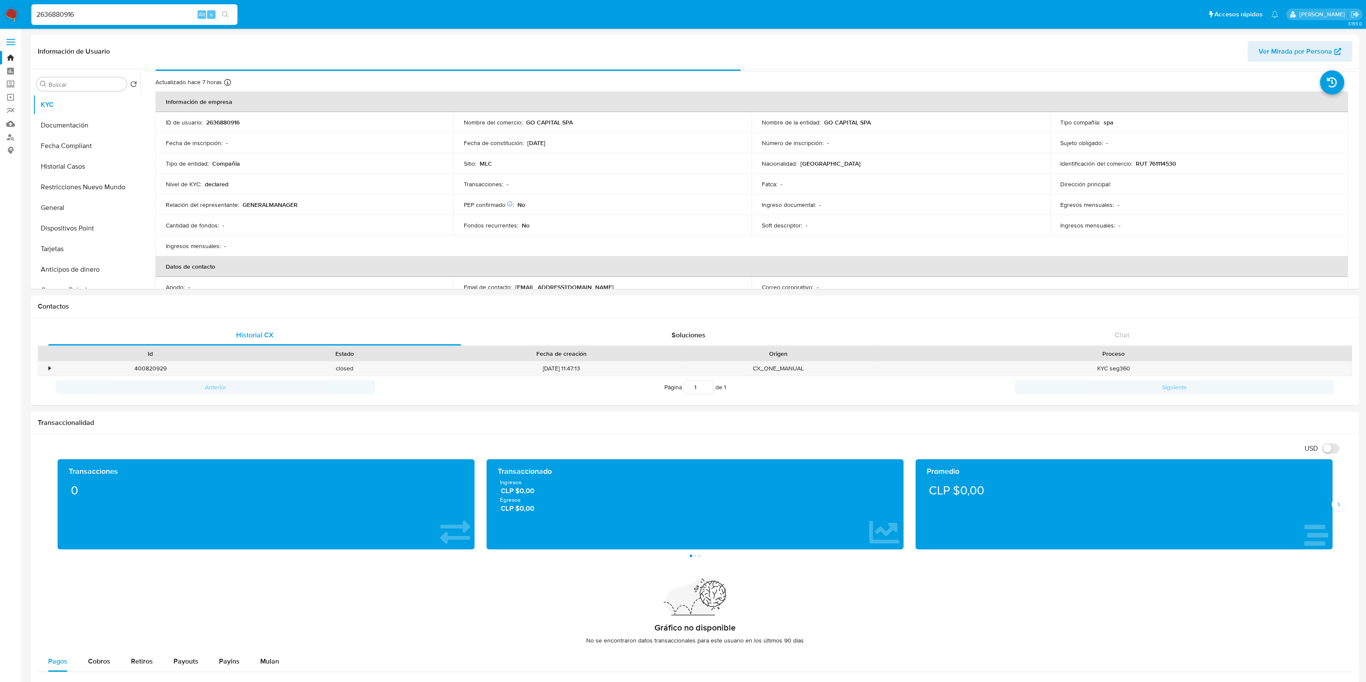
drag, startPoint x: 130, startPoint y: 15, endPoint x: 9, endPoint y: 20, distance: 120.8
click at [9, 20] on nav "Pausado Ver notificaciones 2636880916 Alt s Accesos rápidos Presiona las siguie…" at bounding box center [683, 14] width 1366 height 29
paste input "732314312"
type input "732314312"
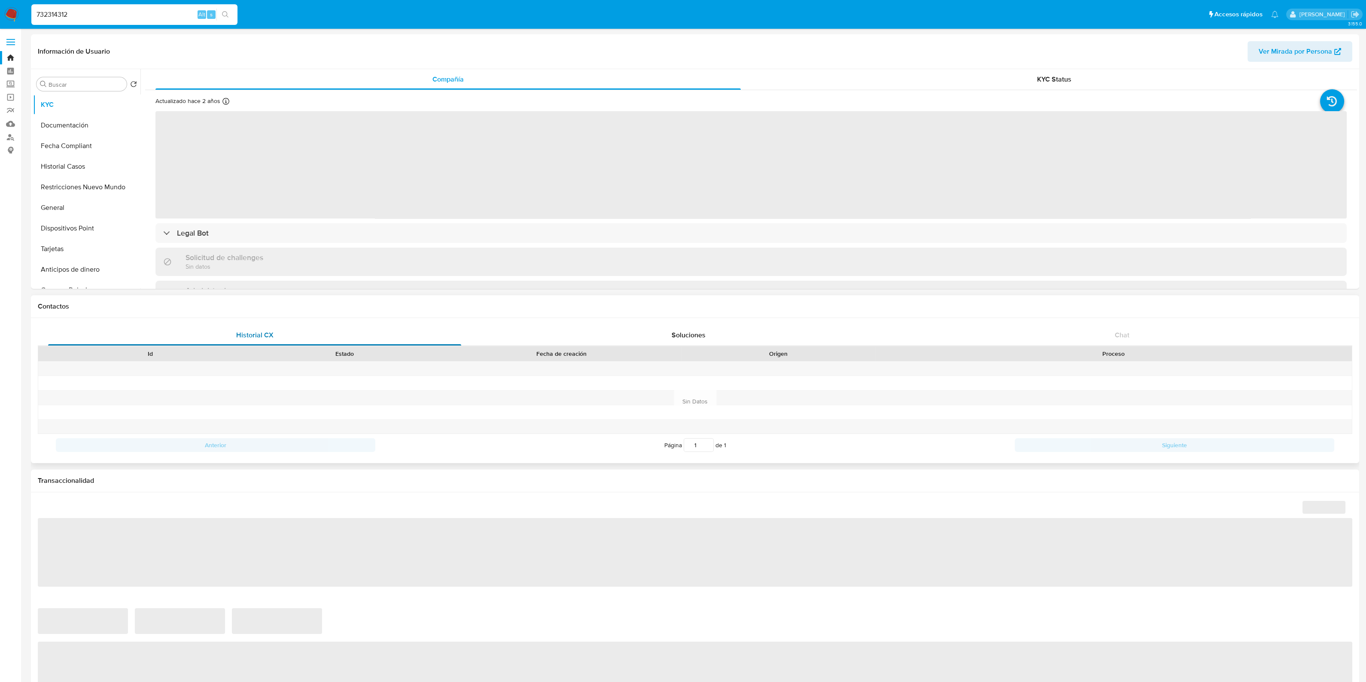
select select "10"
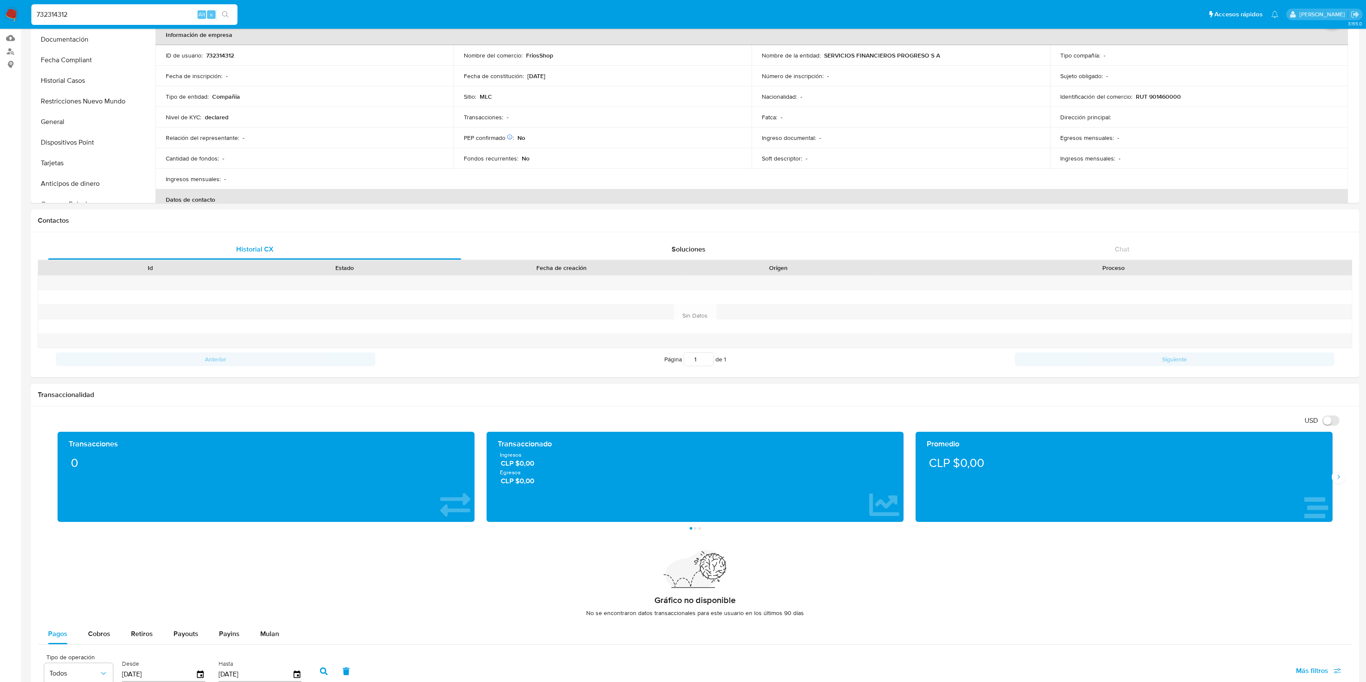
scroll to position [161, 0]
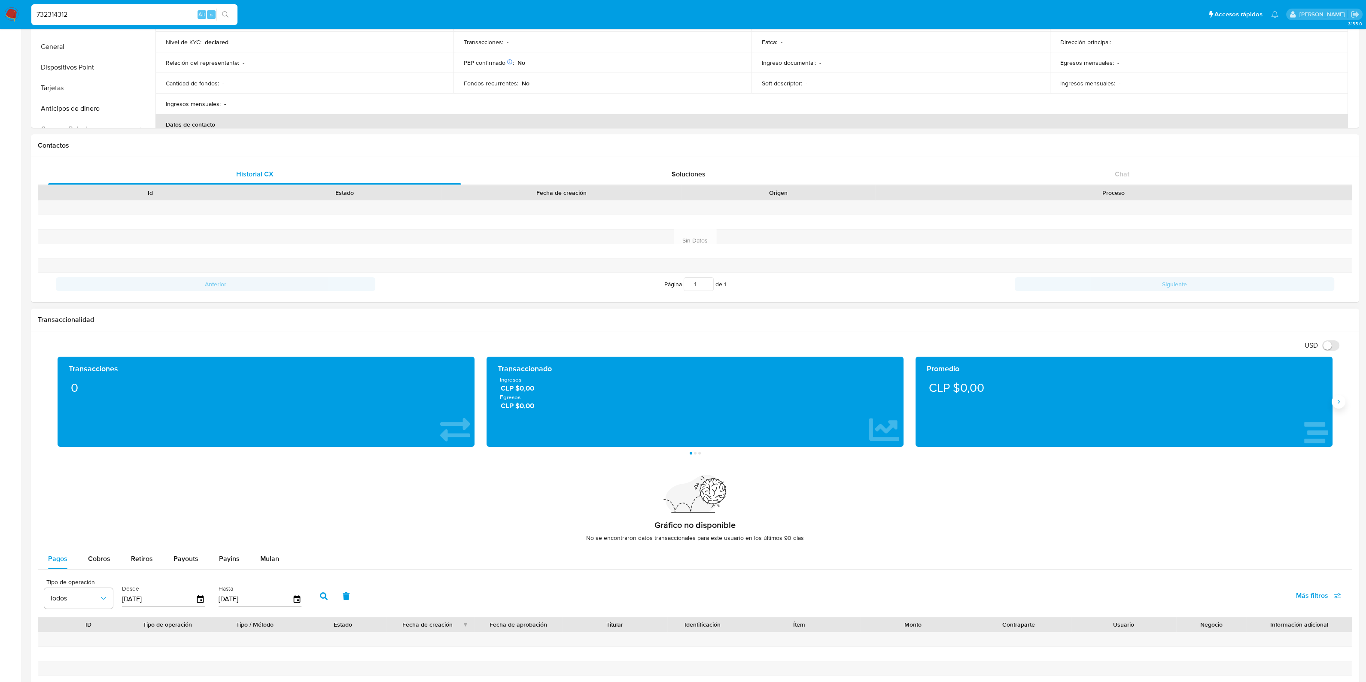
click at [1339, 396] on button "Siguiente" at bounding box center [1339, 402] width 14 height 14
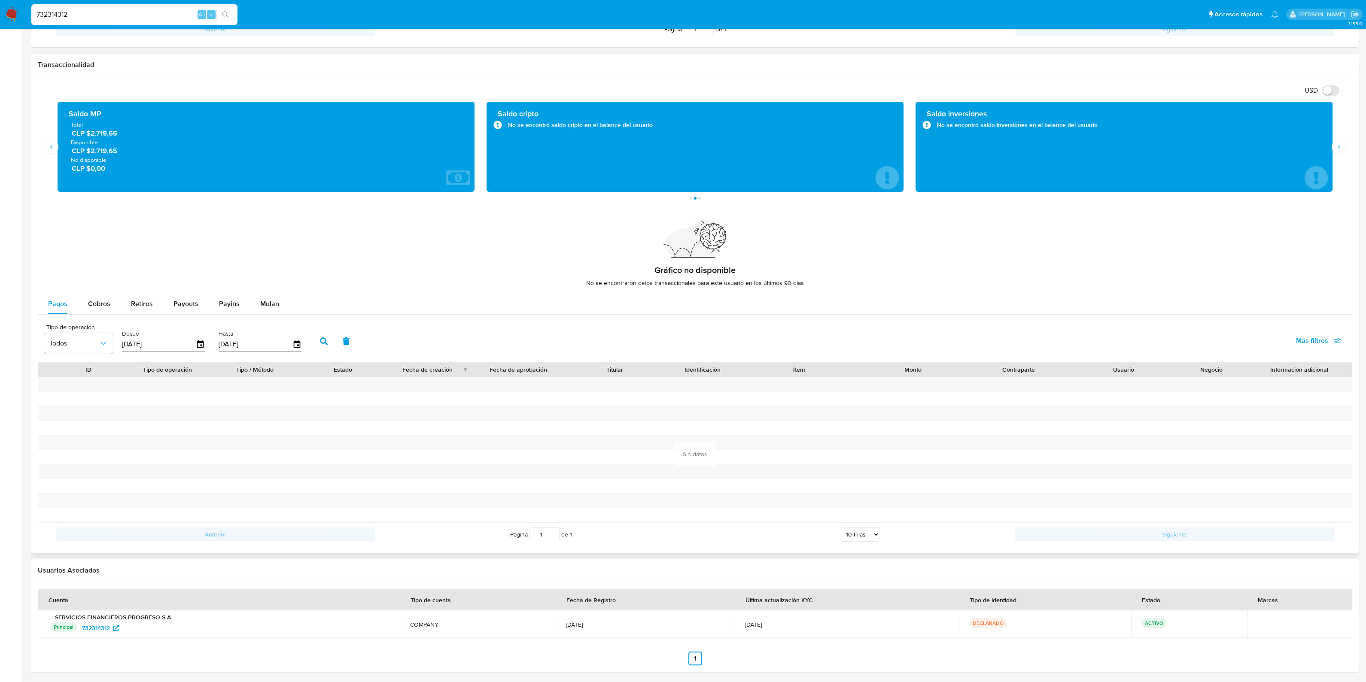
scroll to position [255, 0]
